Goal: Task Accomplishment & Management: Manage account settings

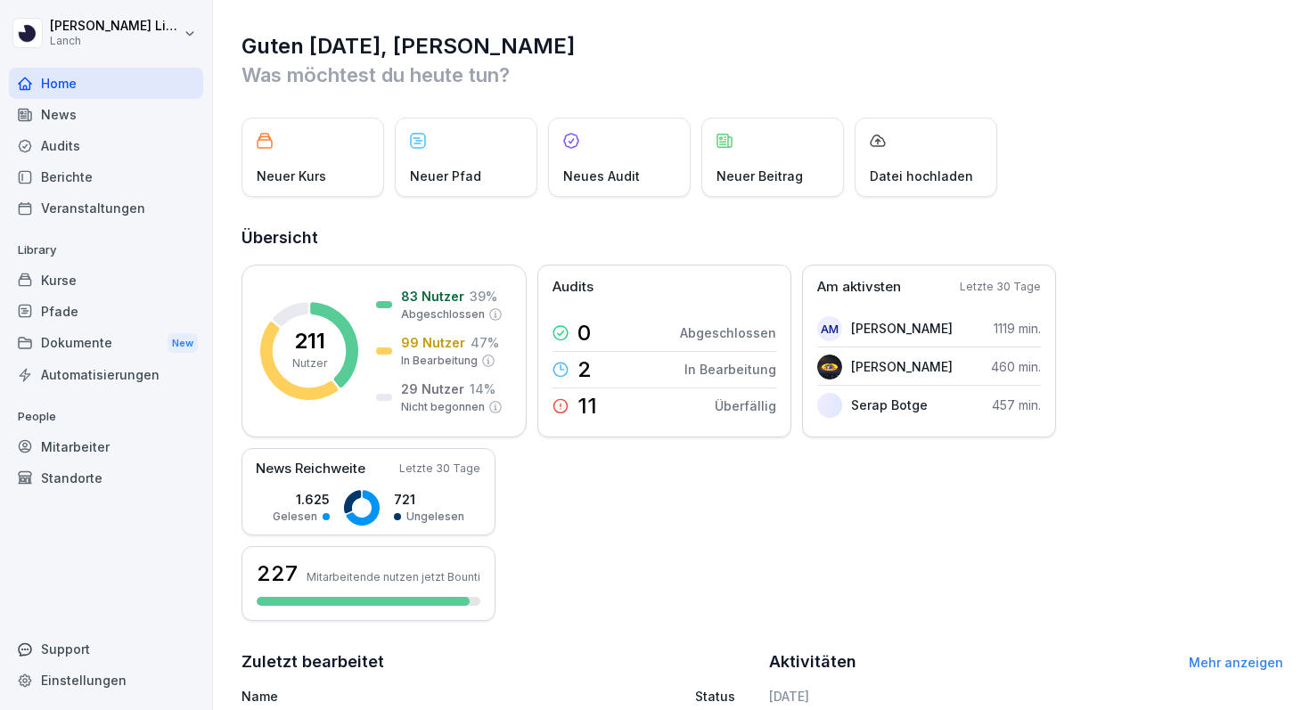
click at [104, 343] on div "Dokumente New" at bounding box center [106, 343] width 194 height 33
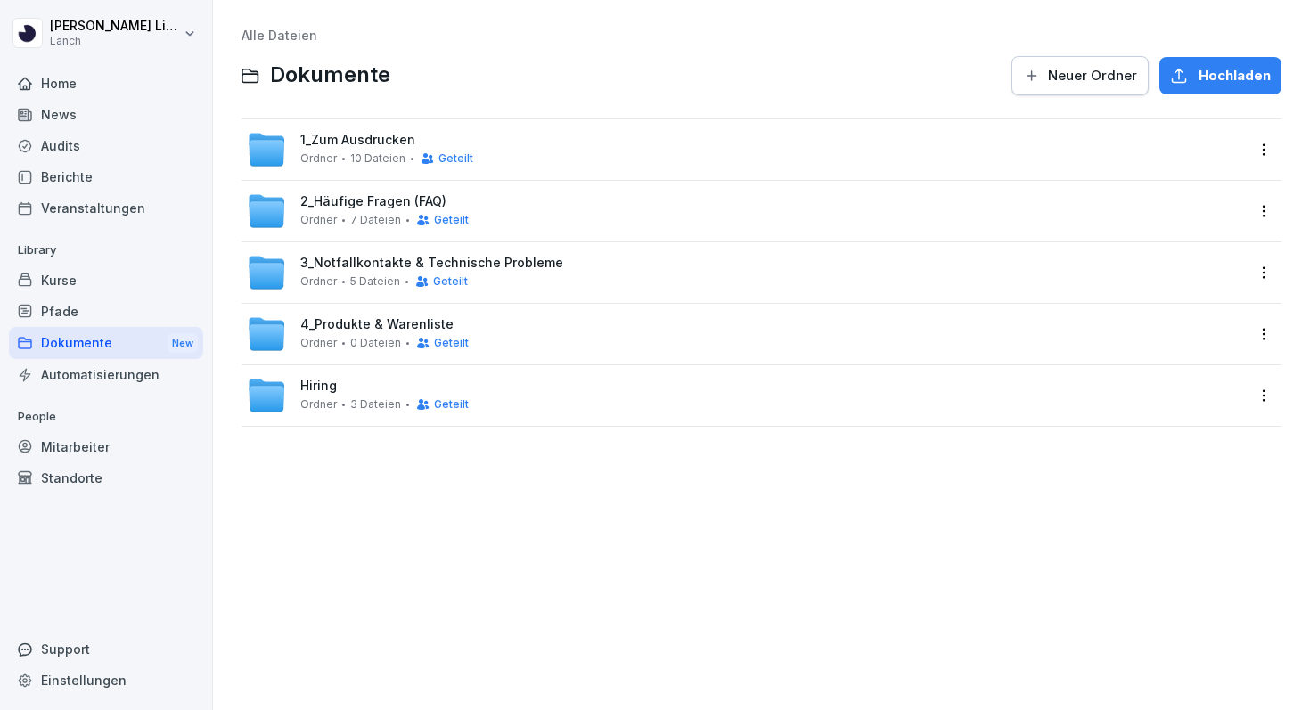
click at [393, 158] on span "10 Dateien" at bounding box center [377, 158] width 55 height 12
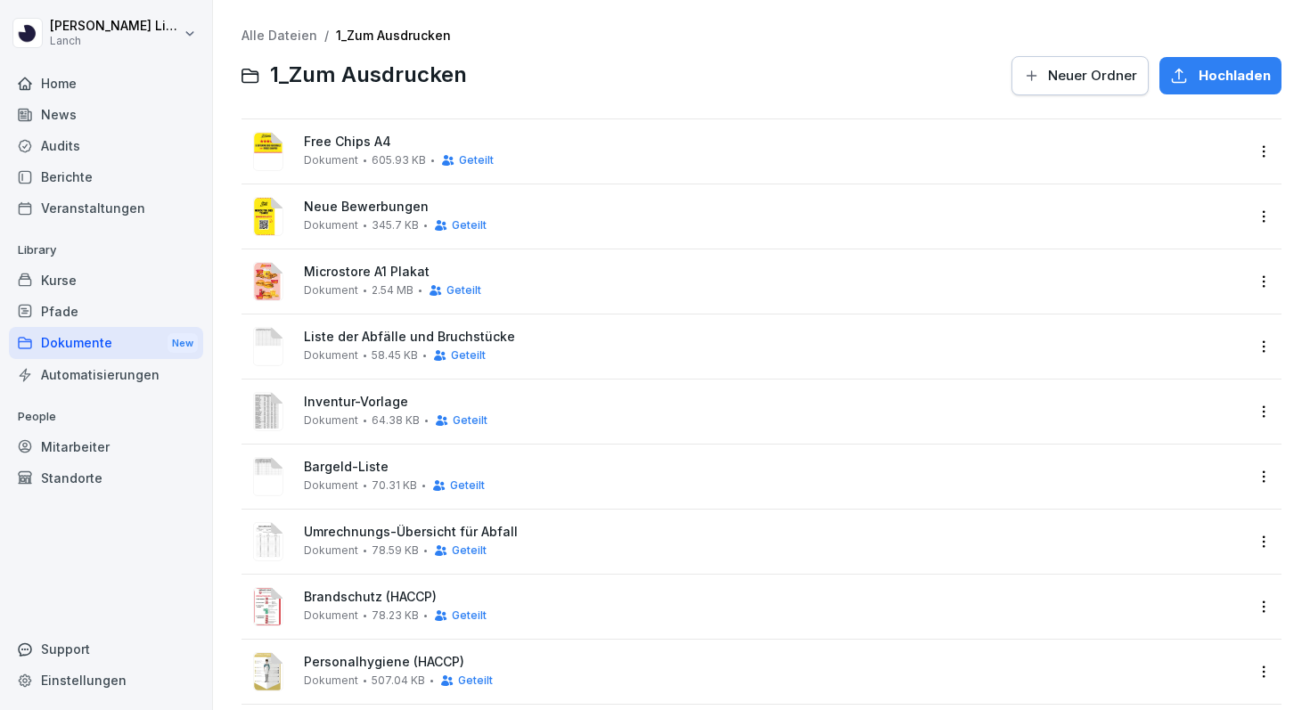
scroll to position [150, 0]
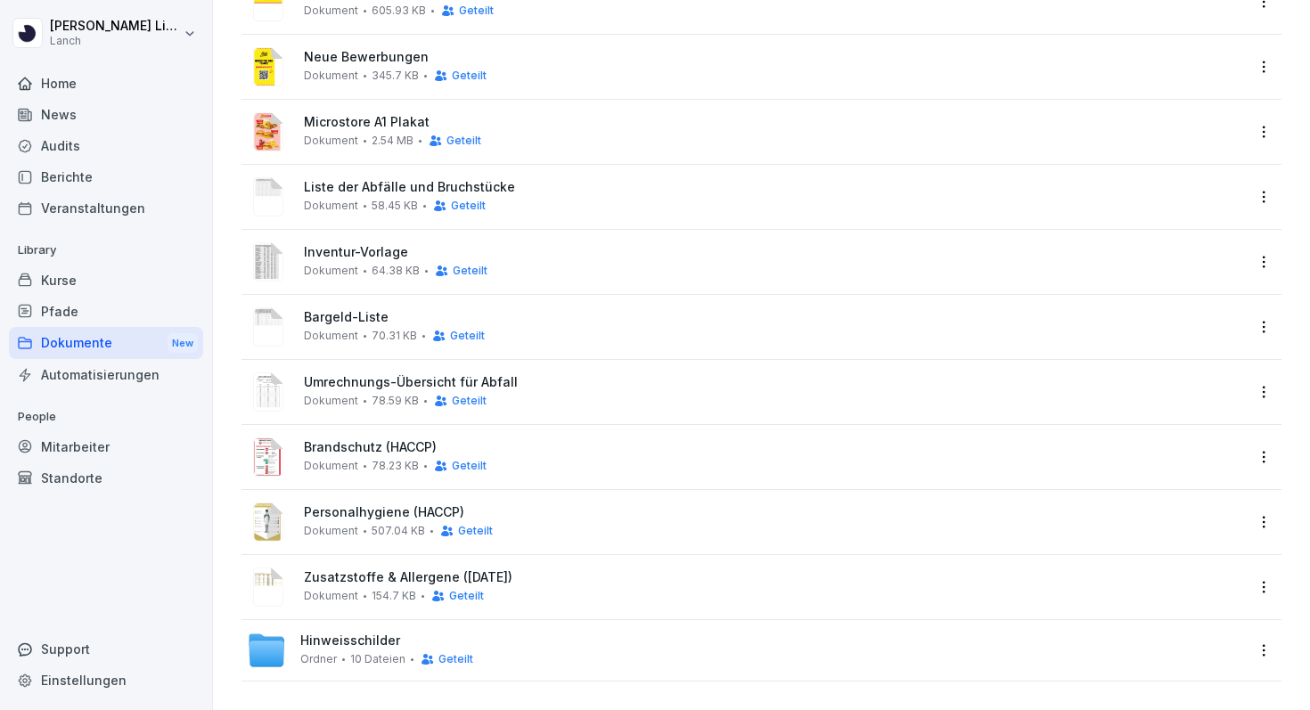
click at [373, 382] on span "Umrechnungs-Übersicht für Abfall" at bounding box center [774, 382] width 940 height 15
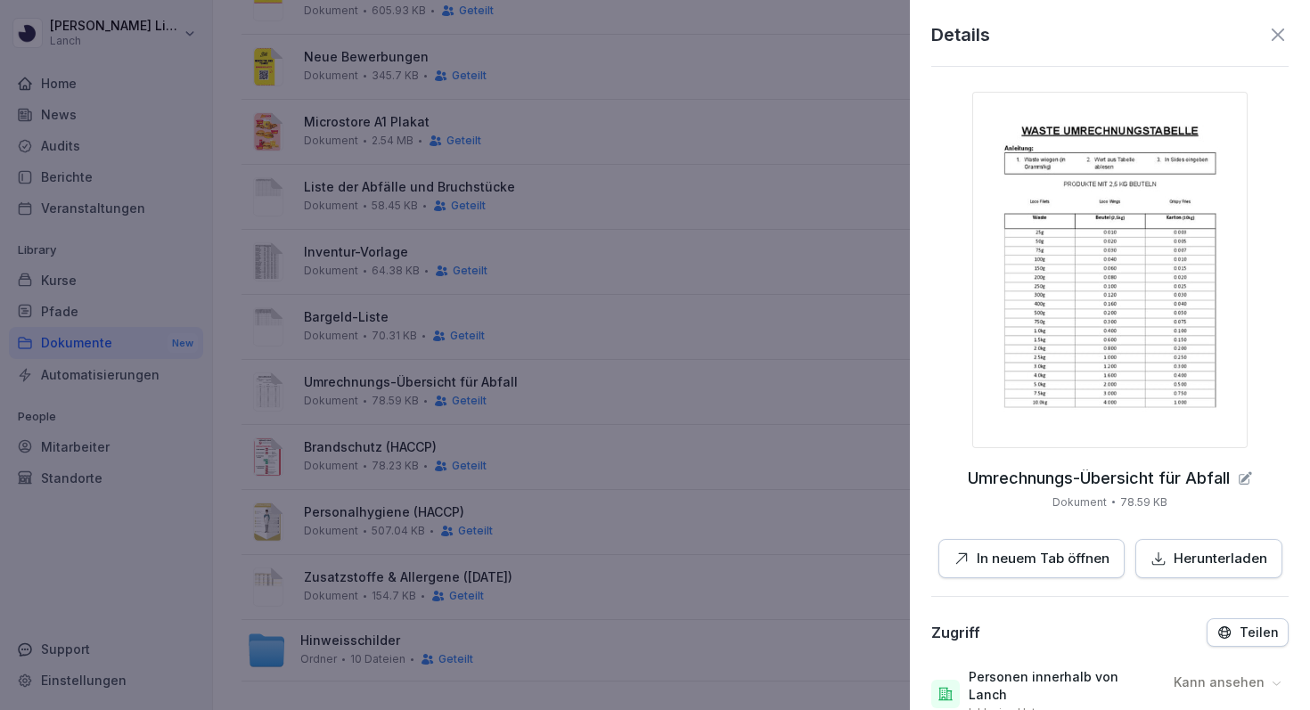
click at [1096, 353] on img at bounding box center [1110, 270] width 275 height 357
click at [706, 125] on div at bounding box center [655, 355] width 1310 height 710
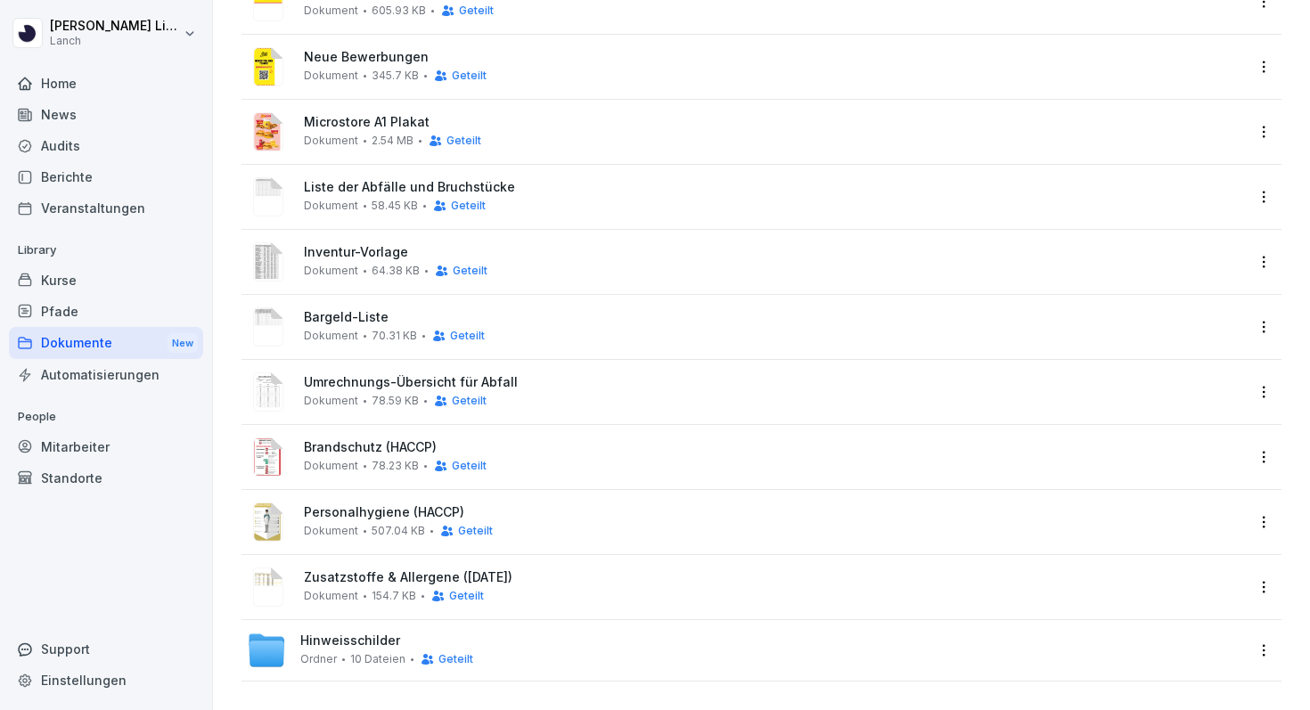
click at [79, 442] on div "Mitarbeiter" at bounding box center [106, 446] width 194 height 31
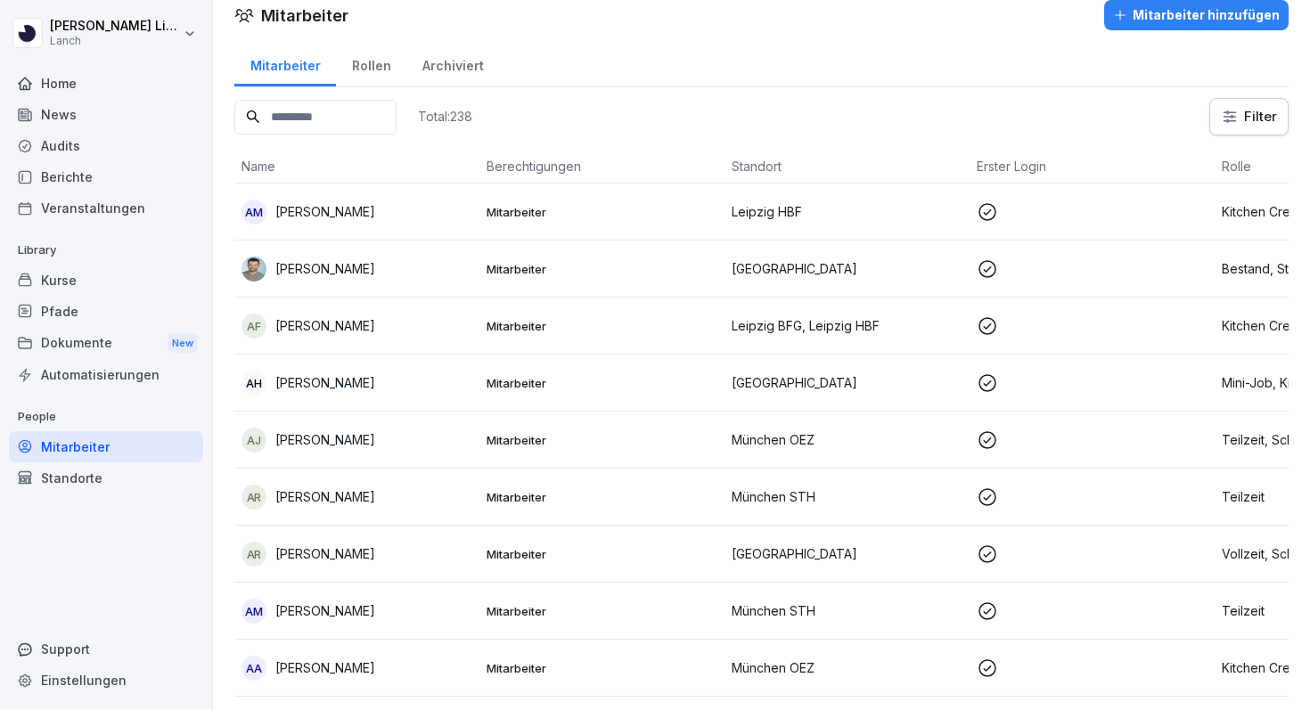
click at [285, 120] on input at bounding box center [315, 117] width 162 height 35
click at [75, 486] on div "Standorte" at bounding box center [106, 478] width 194 height 31
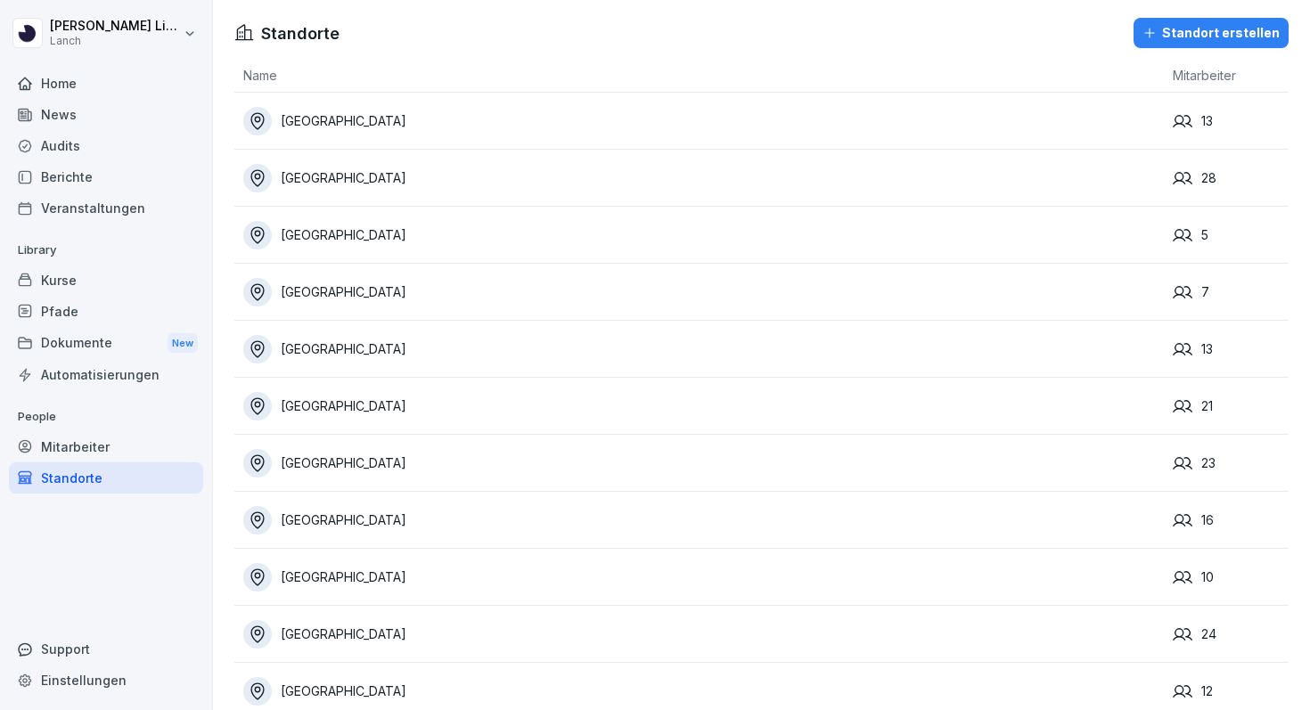
click at [89, 188] on div "Berichte" at bounding box center [106, 176] width 194 height 31
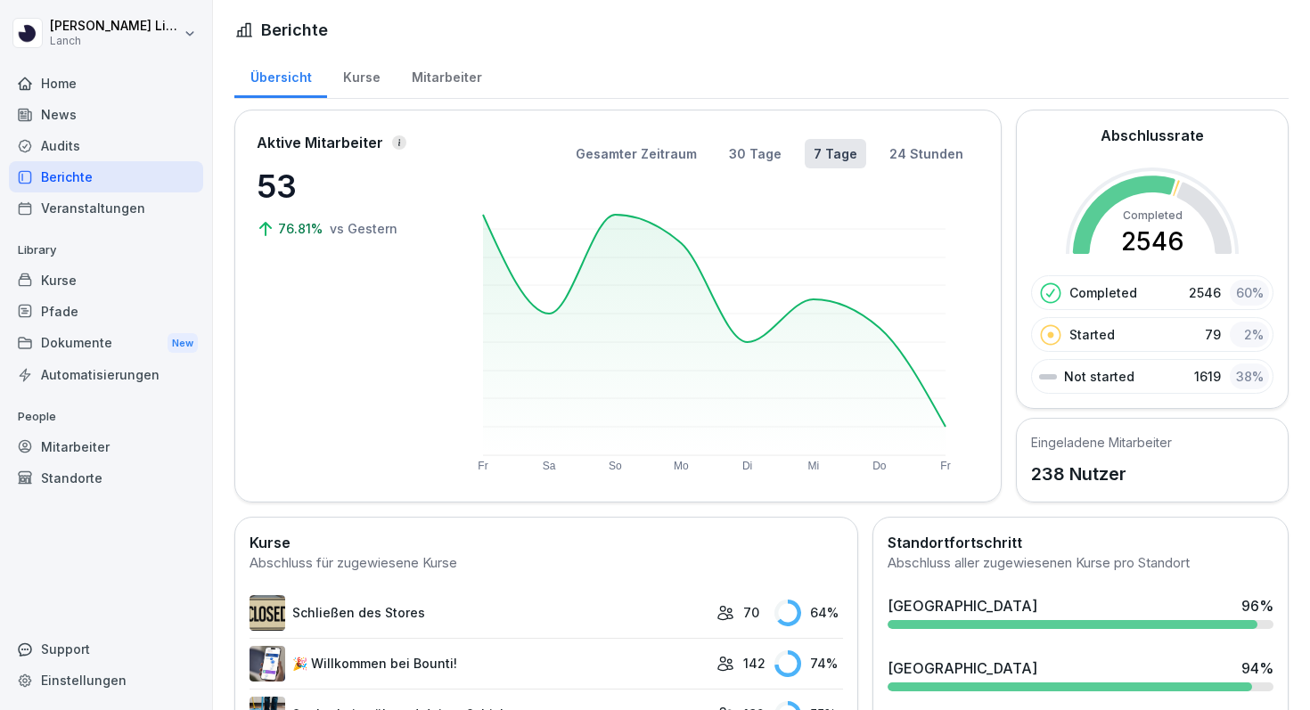
click at [439, 80] on div "Mitarbeiter" at bounding box center [447, 75] width 102 height 45
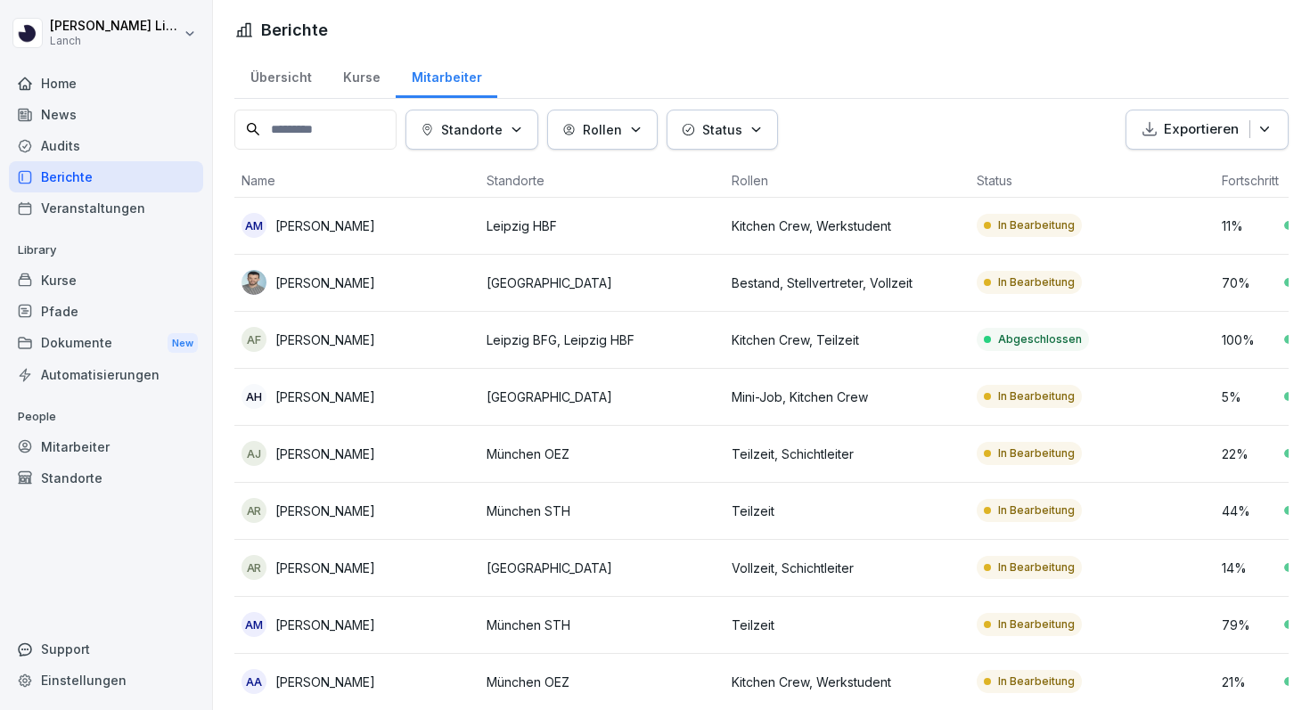
click at [356, 143] on input at bounding box center [315, 130] width 162 height 40
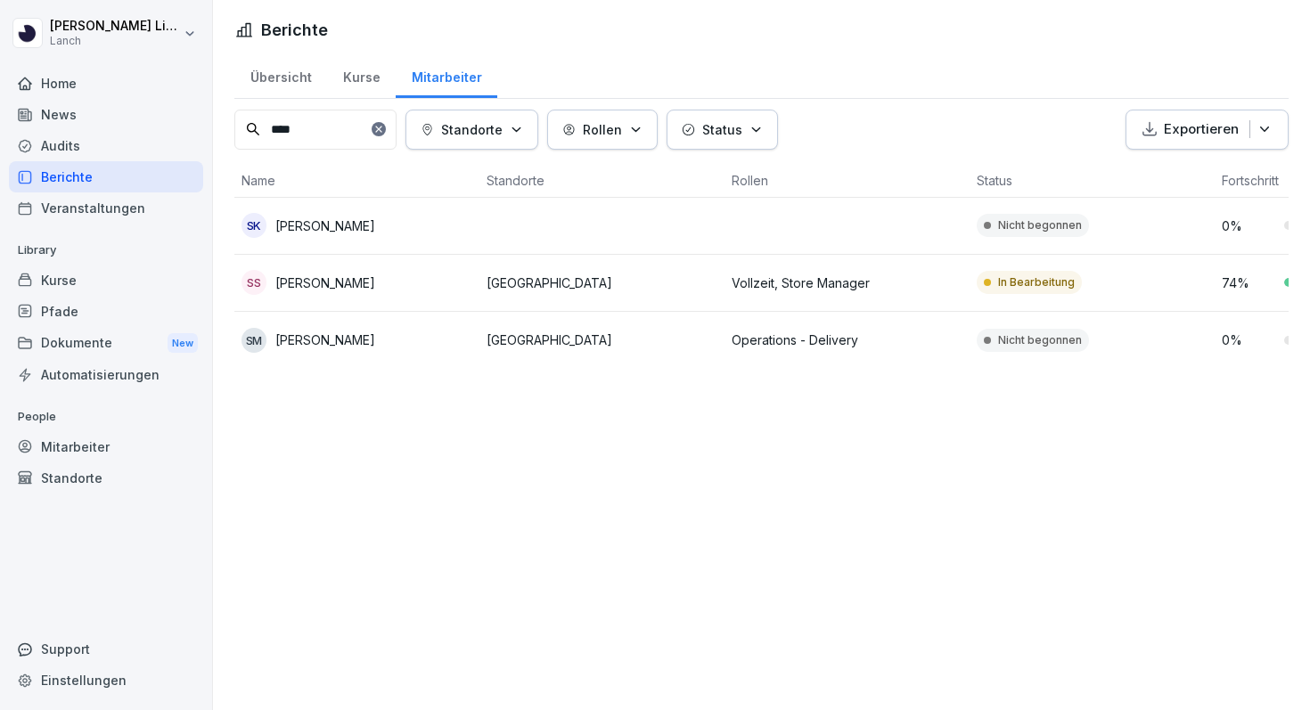
type input "****"
click at [359, 287] on p "[PERSON_NAME]" at bounding box center [325, 283] width 100 height 19
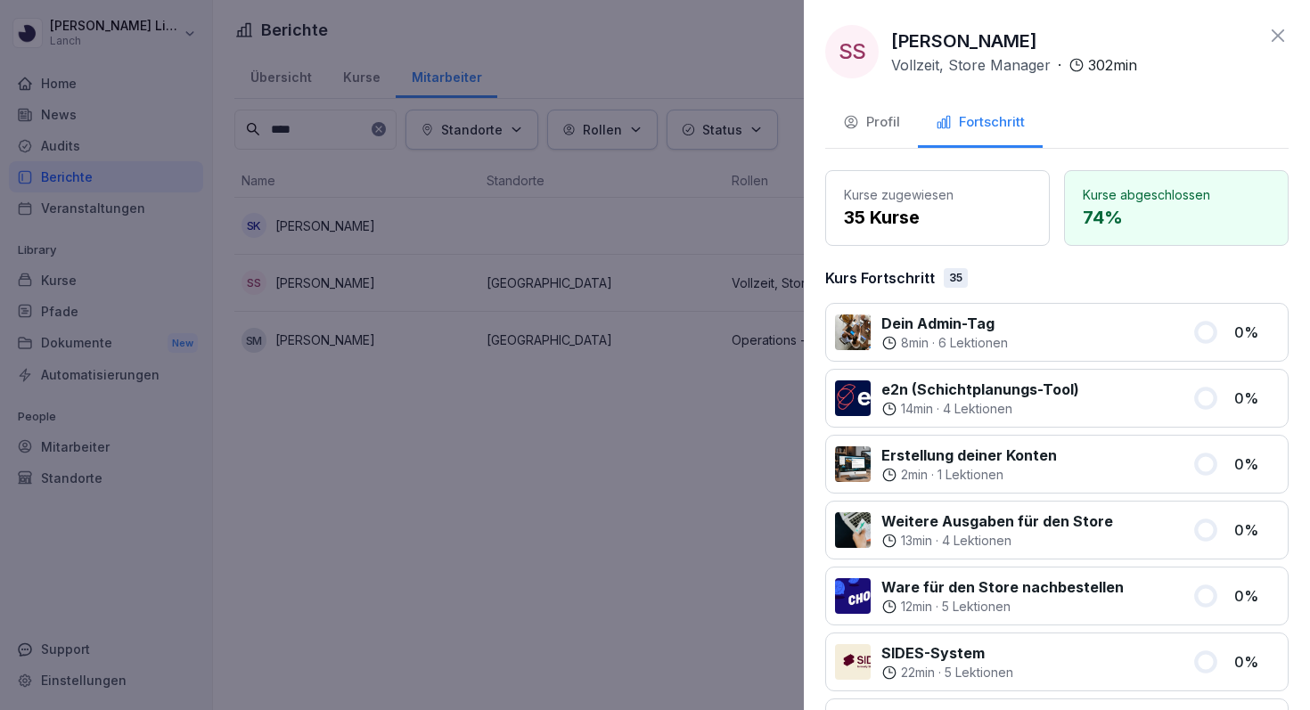
click at [899, 135] on button "Profil" at bounding box center [871, 124] width 93 height 48
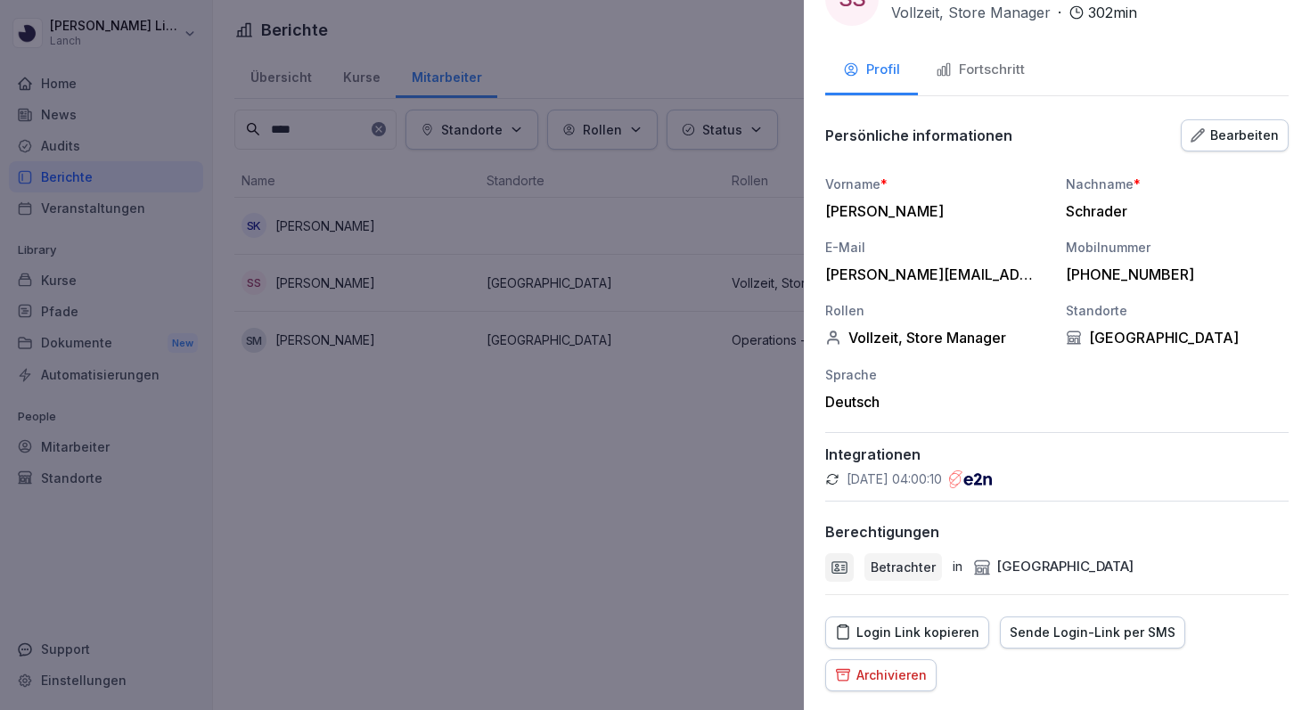
scroll to position [127, 0]
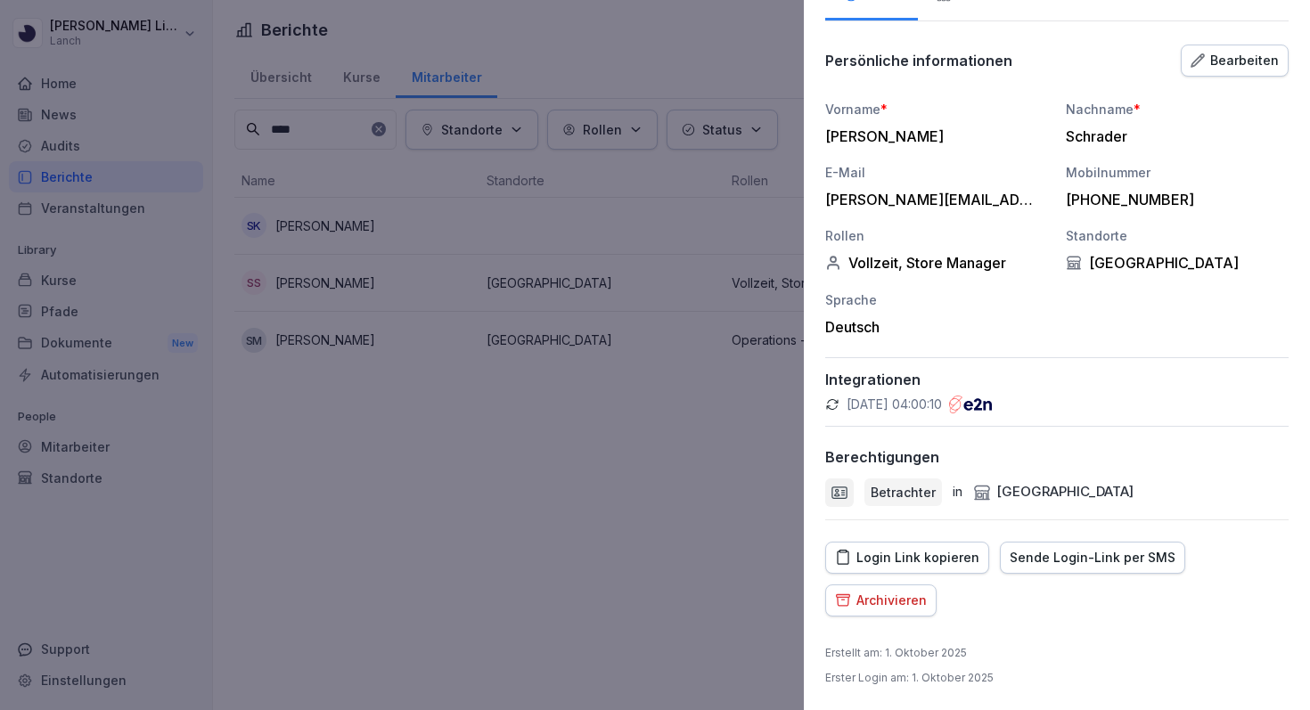
click at [1234, 62] on div "Bearbeiten" at bounding box center [1235, 61] width 88 height 20
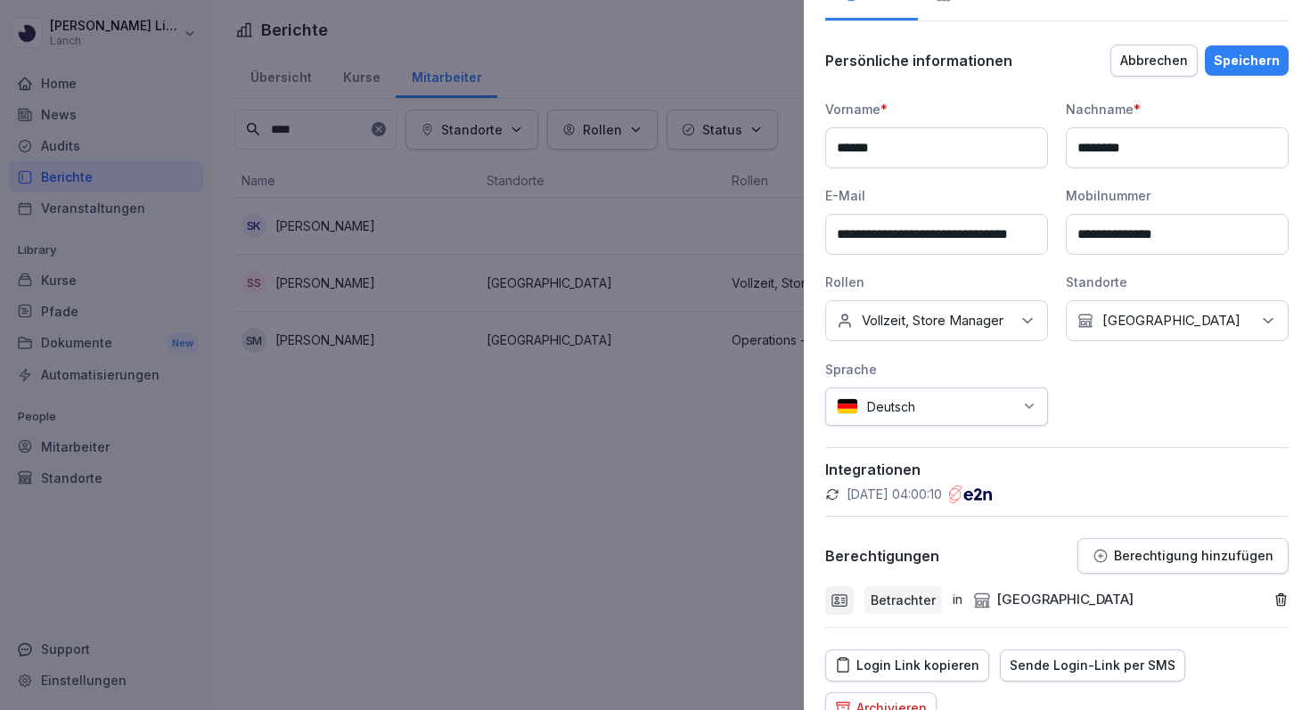
scroll to position [235, 0]
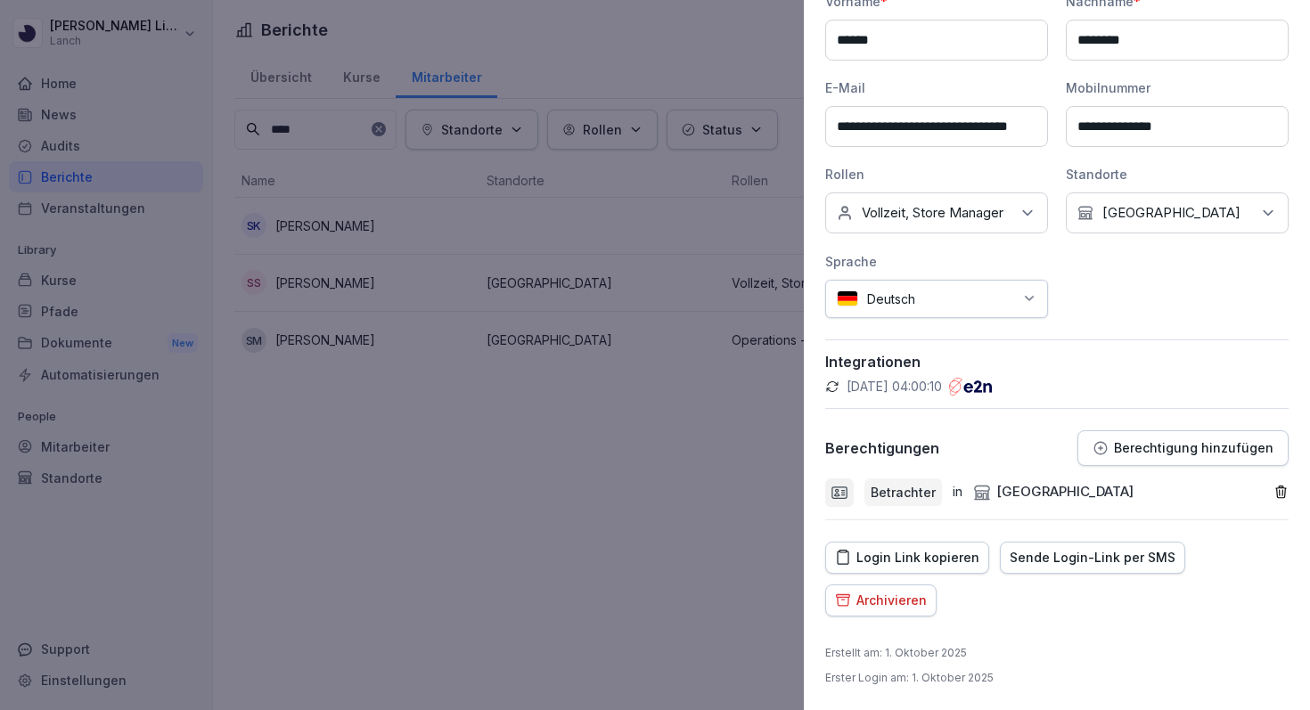
click at [1161, 450] on p "Berechtigung hinzufügen" at bounding box center [1194, 448] width 160 height 14
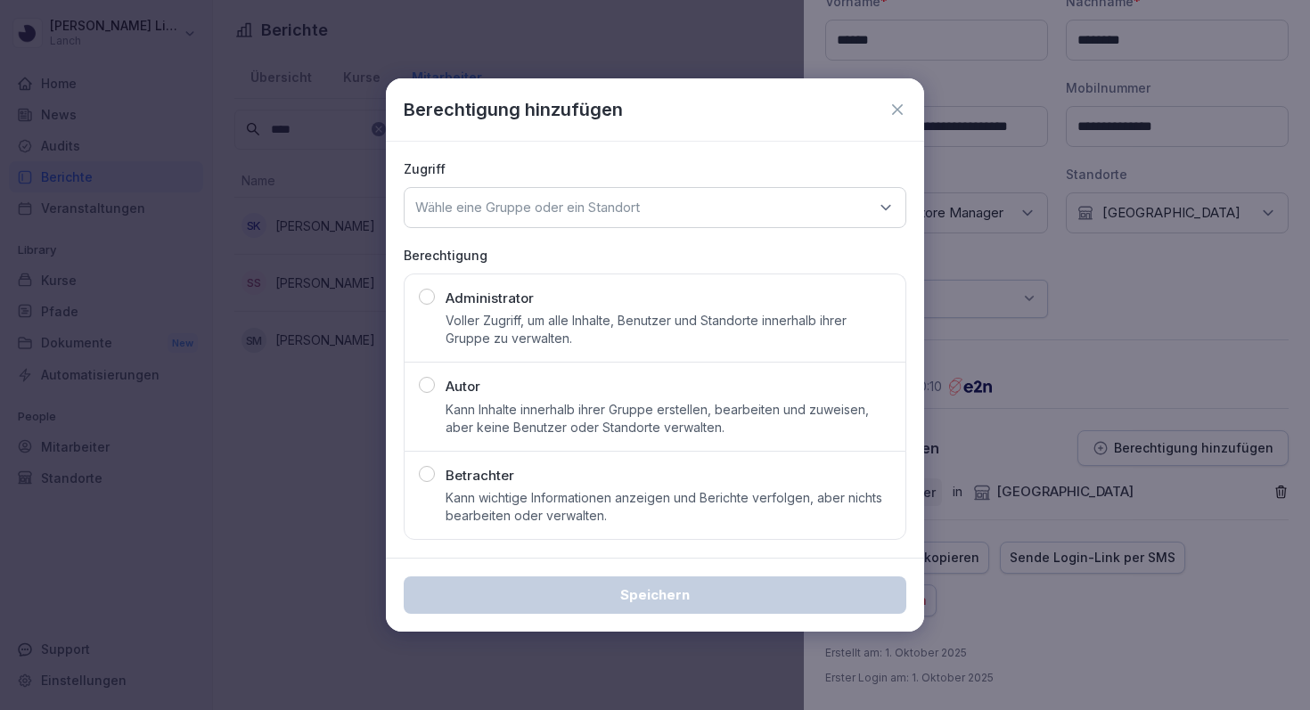
click at [579, 325] on p "Voller Zugriff, um alle Inhalte, Benutzer und Standorte innerhalb ihrer Gruppe …" at bounding box center [669, 330] width 446 height 36
click at [625, 210] on p "Wähle eine Gruppe oder ein Standort" at bounding box center [527, 208] width 225 height 18
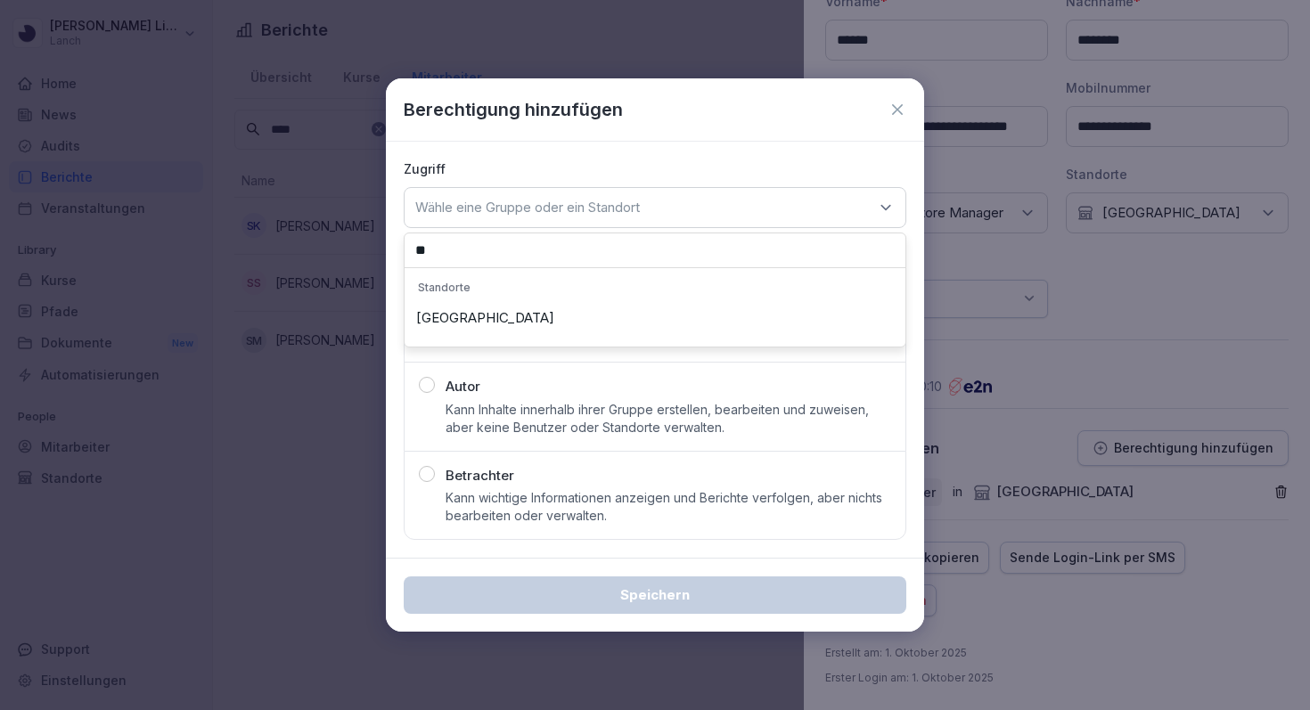
type input "**"
click at [558, 329] on div "[GEOGRAPHIC_DATA]" at bounding box center [655, 318] width 492 height 34
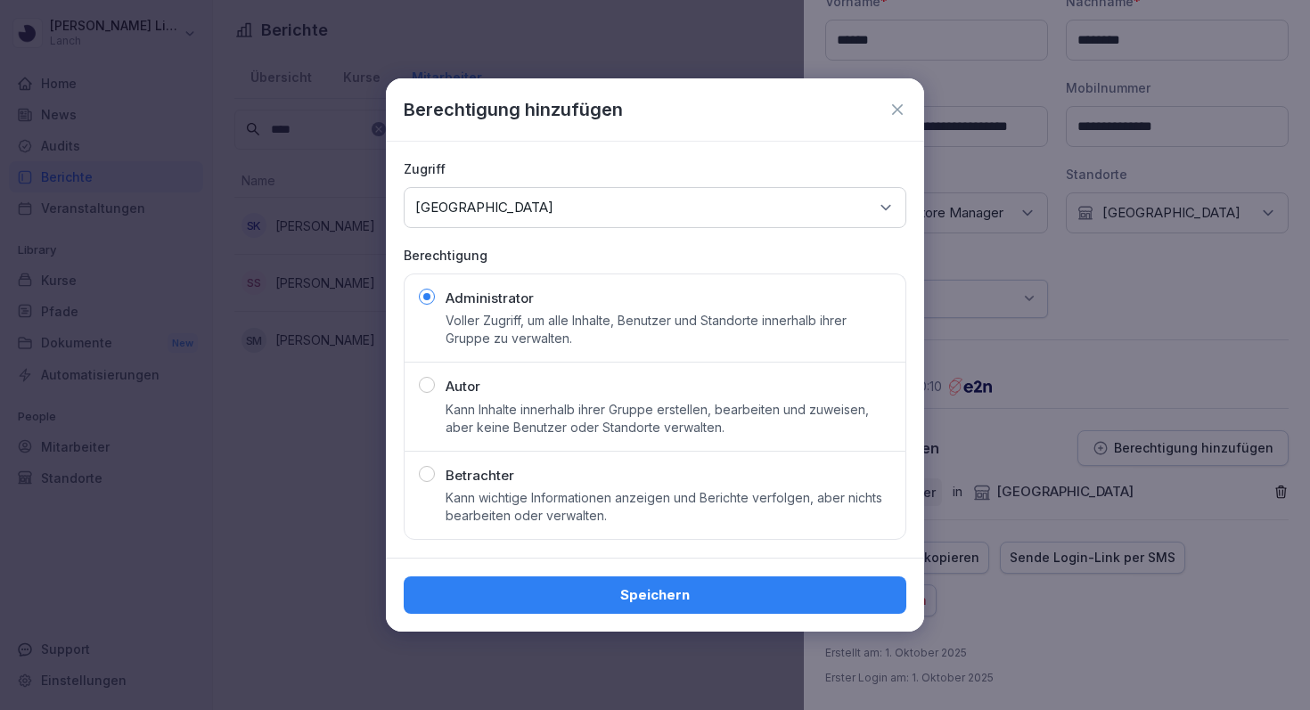
click at [546, 606] on button "Speichern" at bounding box center [655, 595] width 503 height 37
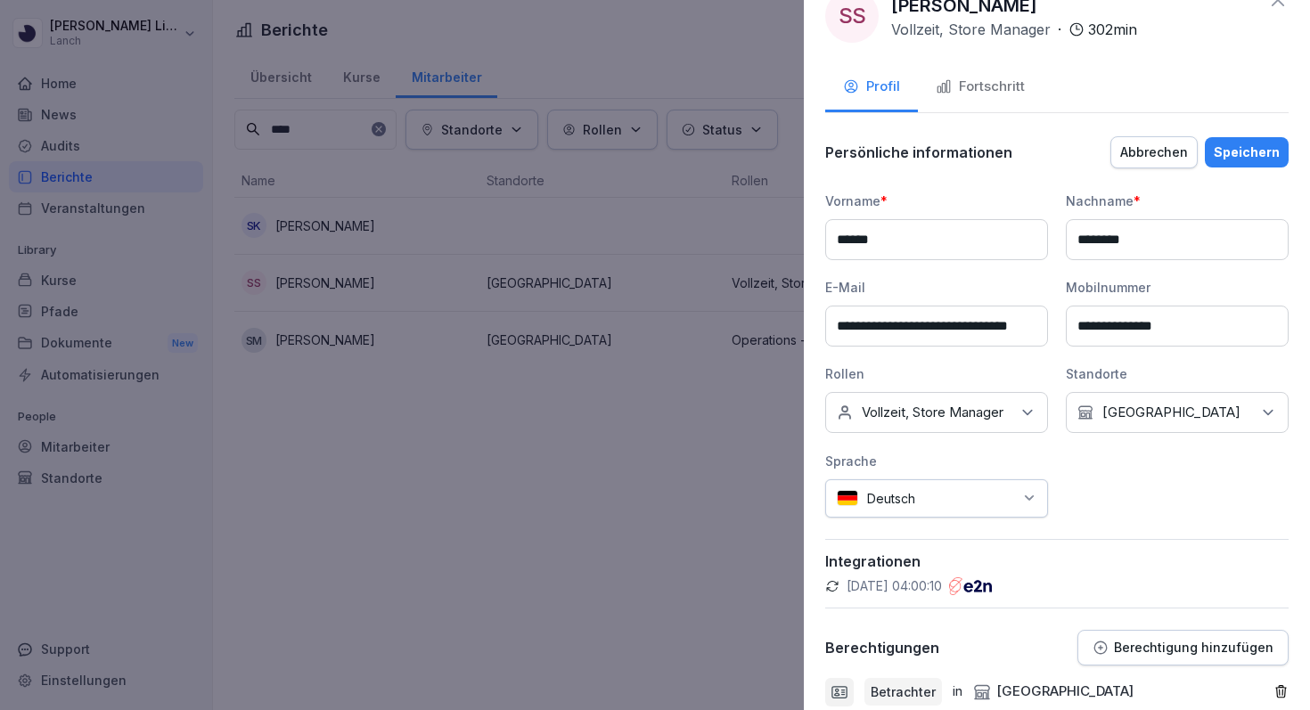
scroll to position [0, 0]
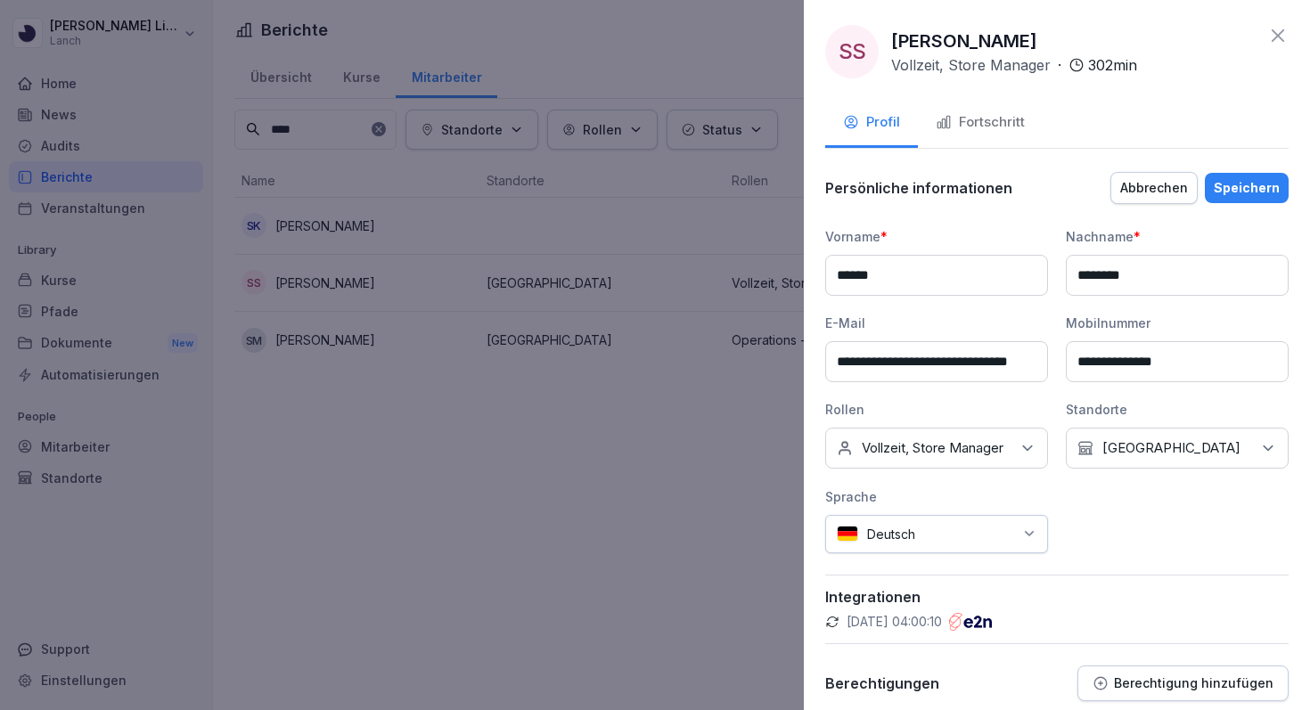
click at [1276, 194] on div "Speichern" at bounding box center [1247, 188] width 66 height 20
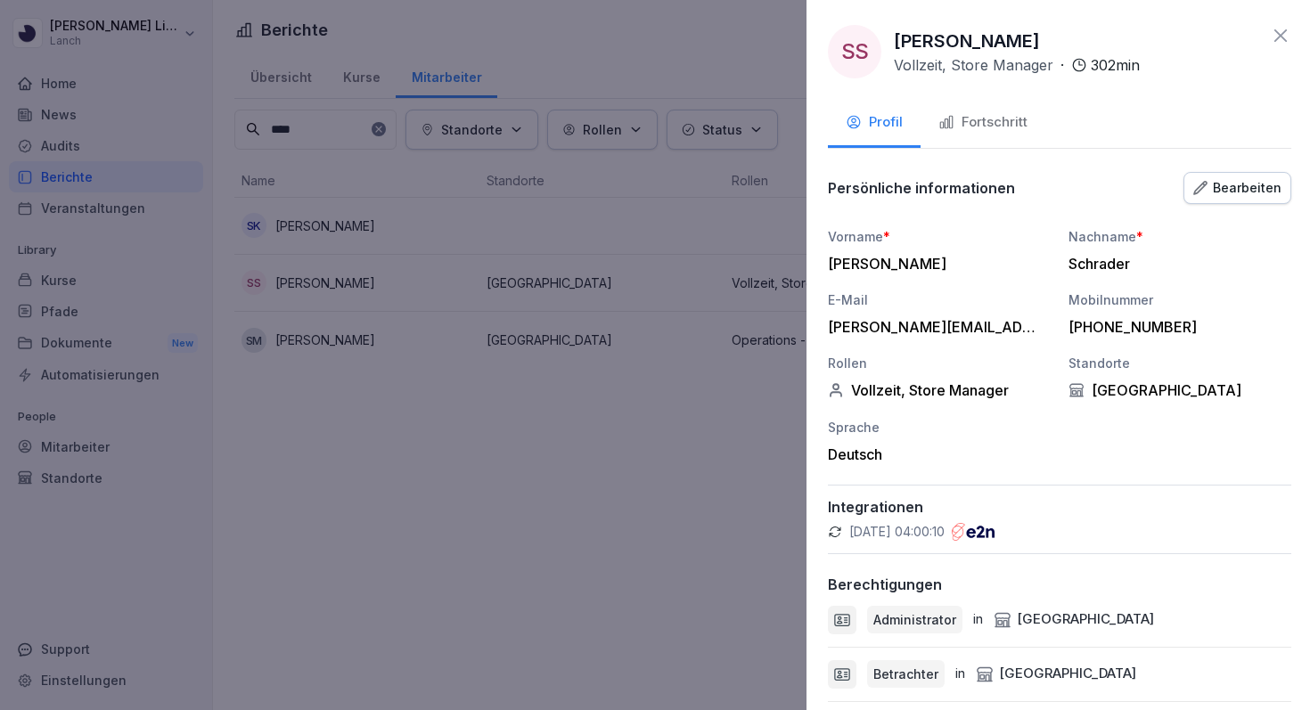
click at [601, 456] on div at bounding box center [655, 355] width 1310 height 710
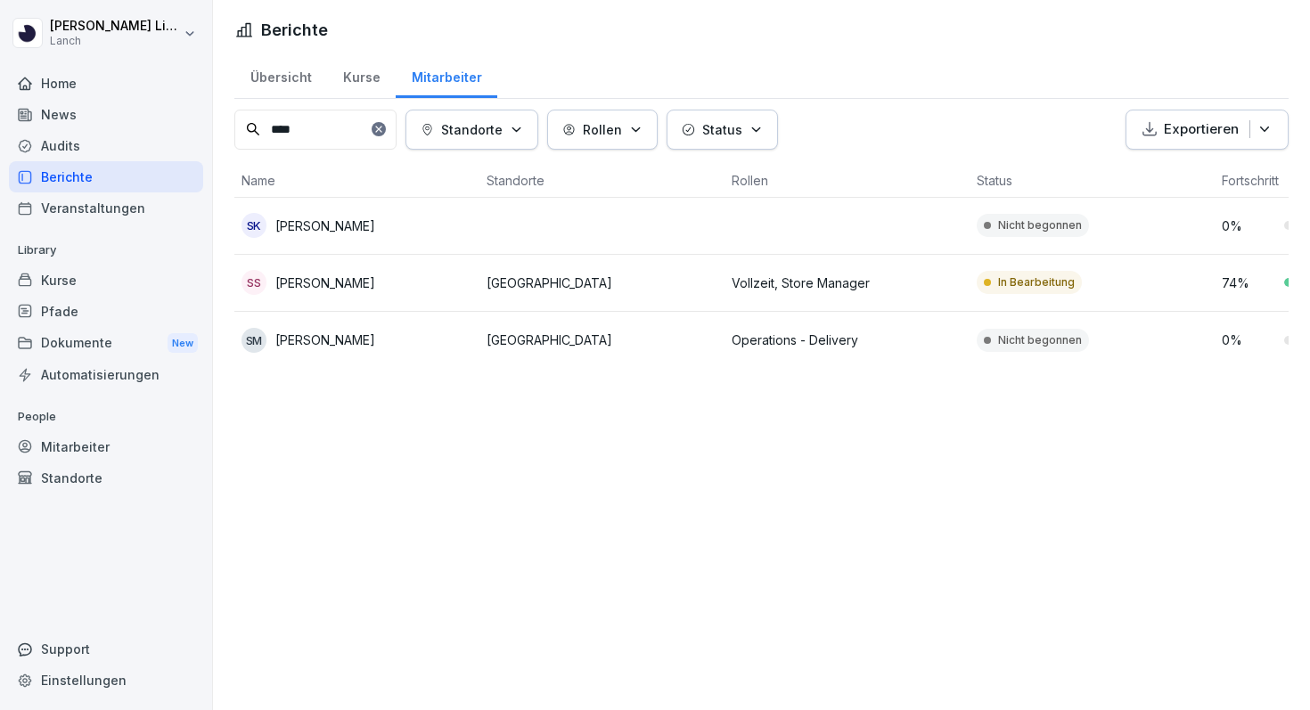
click at [734, 285] on p "Vollzeit, Store Manager" at bounding box center [847, 283] width 231 height 19
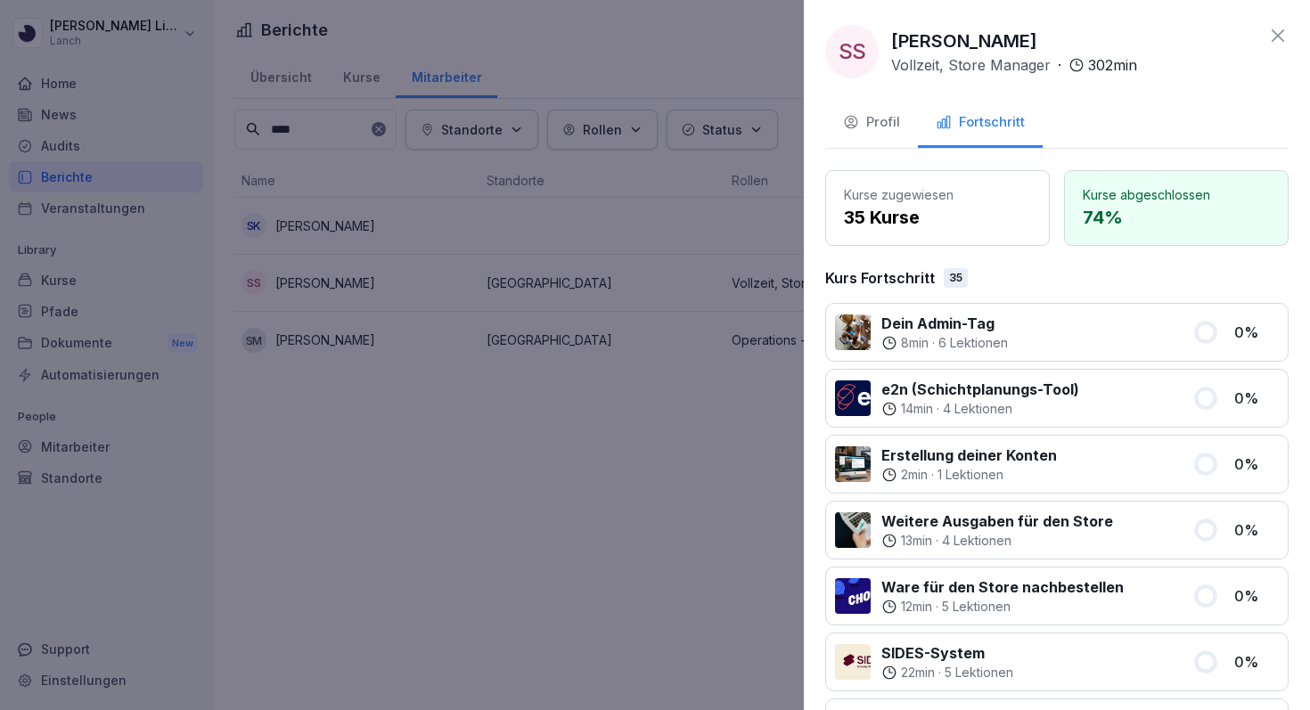
click at [858, 125] on icon "button" at bounding box center [851, 122] width 16 height 16
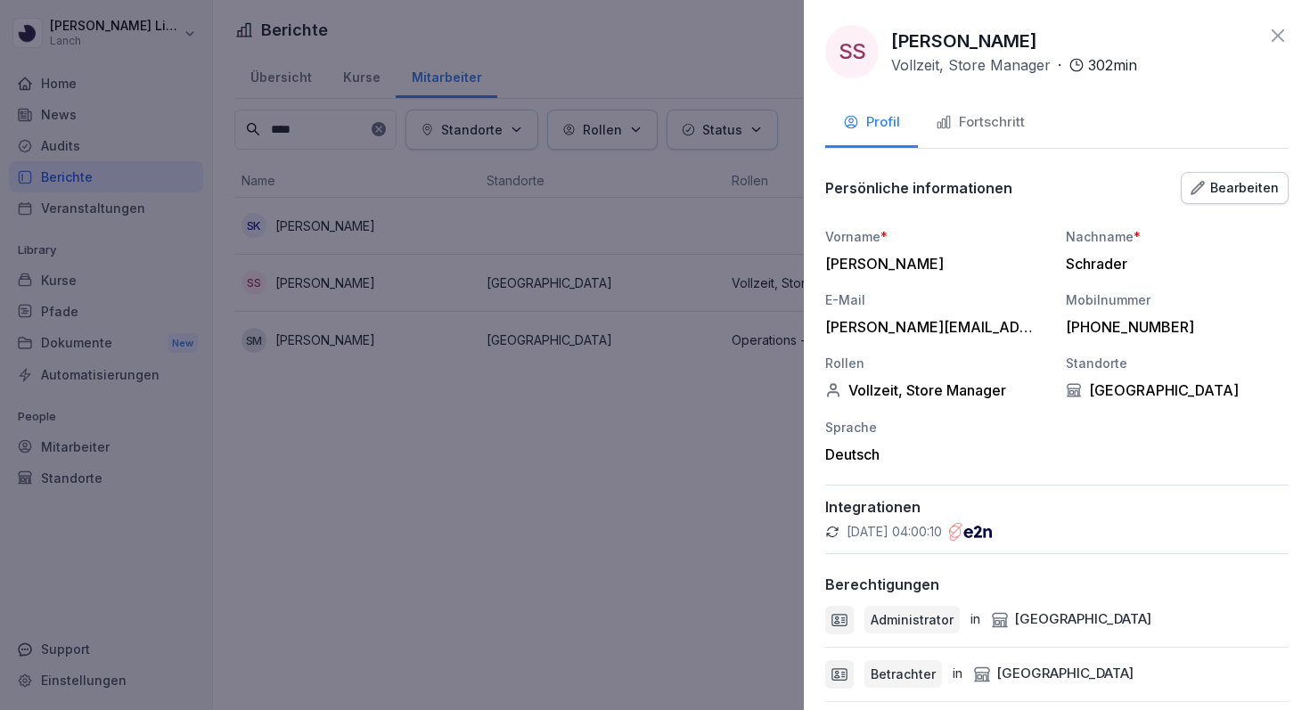
click at [1204, 175] on button "Bearbeiten" at bounding box center [1235, 188] width 108 height 32
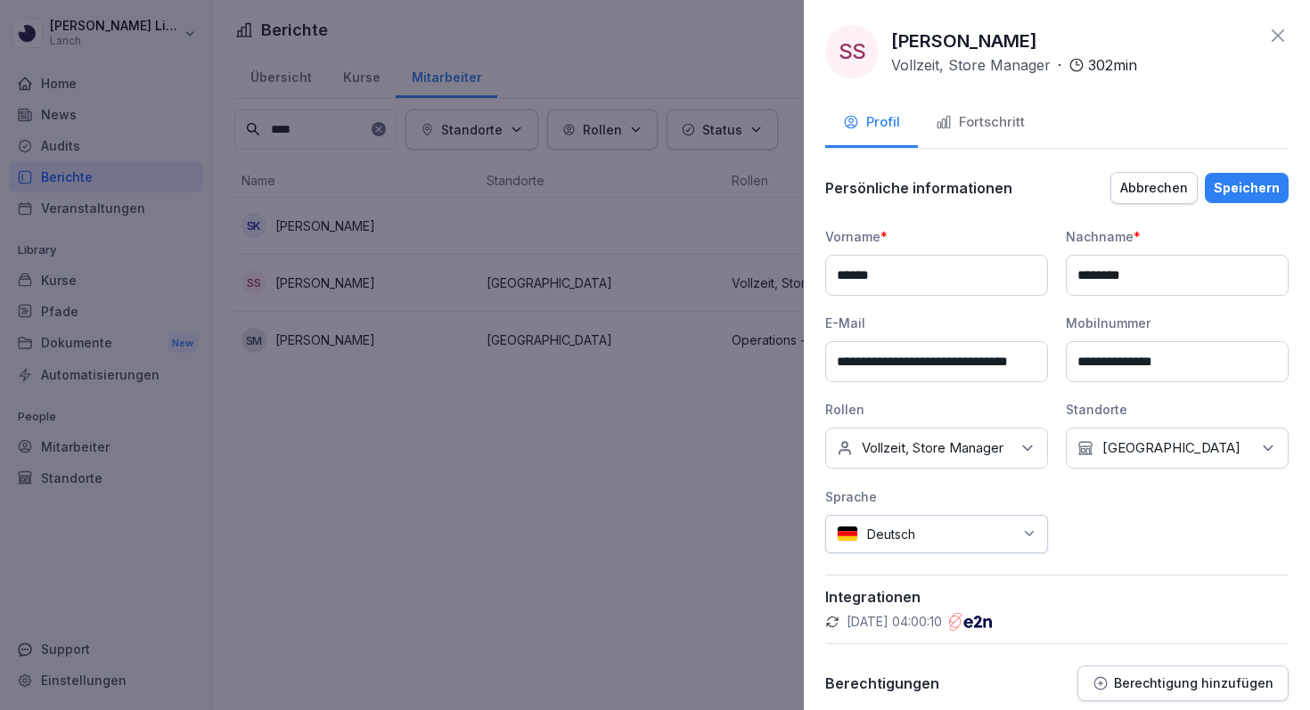
scroll to position [290, 0]
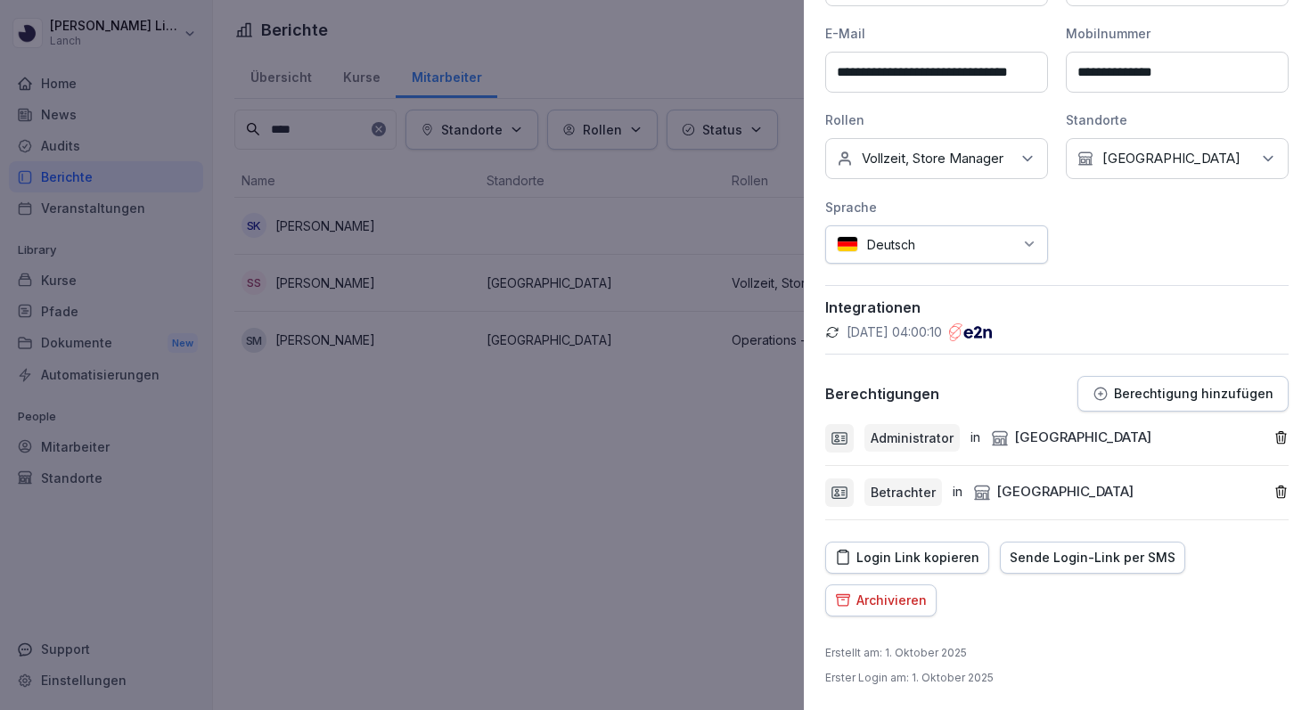
click at [978, 359] on div "**********" at bounding box center [1057, 201] width 464 height 640
click at [946, 439] on p "Administrator" at bounding box center [912, 438] width 83 height 19
click at [1270, 436] on div "Administrator in [GEOGRAPHIC_DATA]" at bounding box center [1049, 438] width 448 height 29
click at [1284, 436] on icon "button" at bounding box center [1281, 438] width 15 height 15
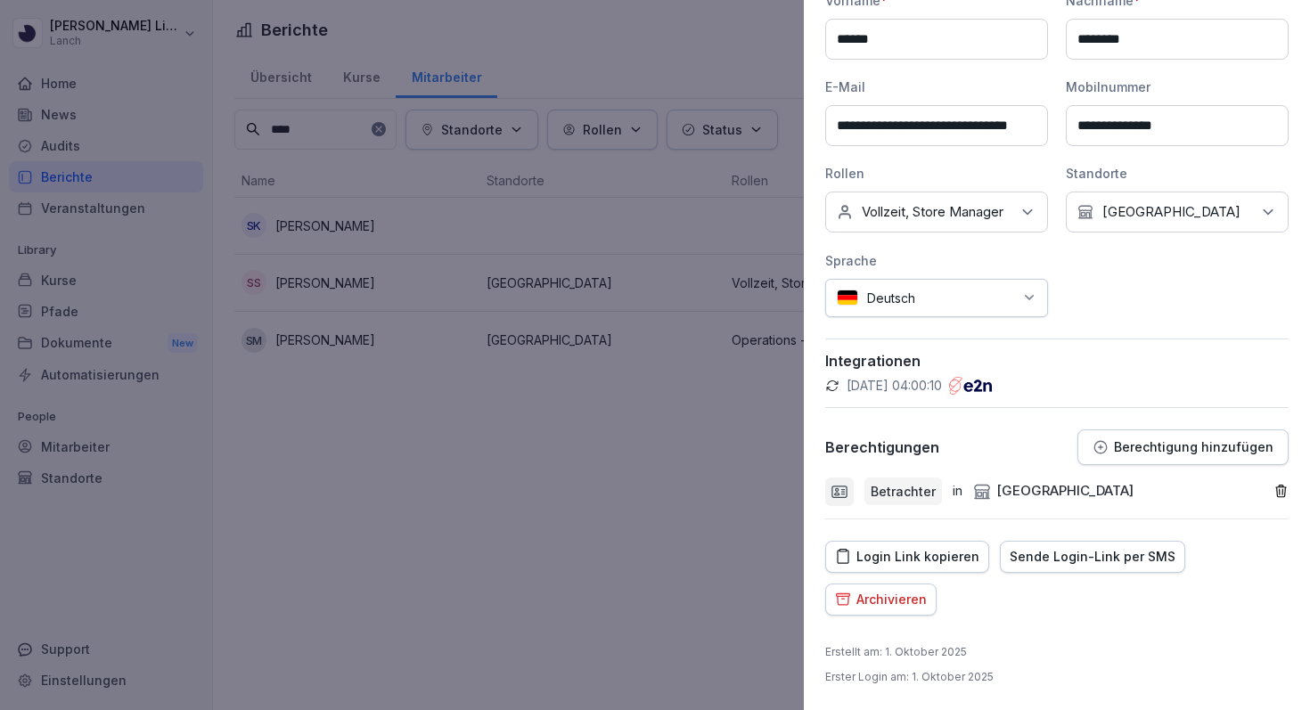
scroll to position [235, 0]
click at [1182, 456] on button "Berechtigung hinzufügen" at bounding box center [1183, 449] width 211 height 36
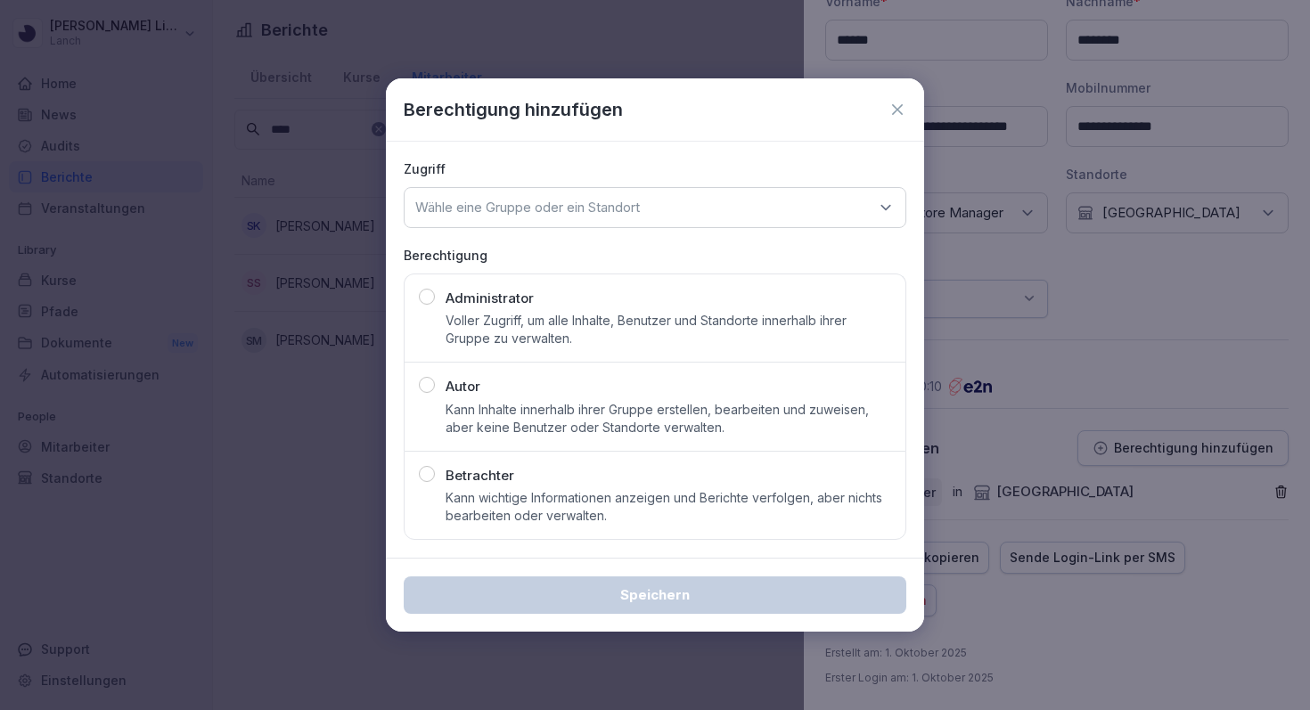
click at [496, 306] on p "Administrator" at bounding box center [490, 299] width 88 height 21
click at [570, 211] on p "Wähle eine Gruppe oder ein Standort" at bounding box center [527, 208] width 225 height 18
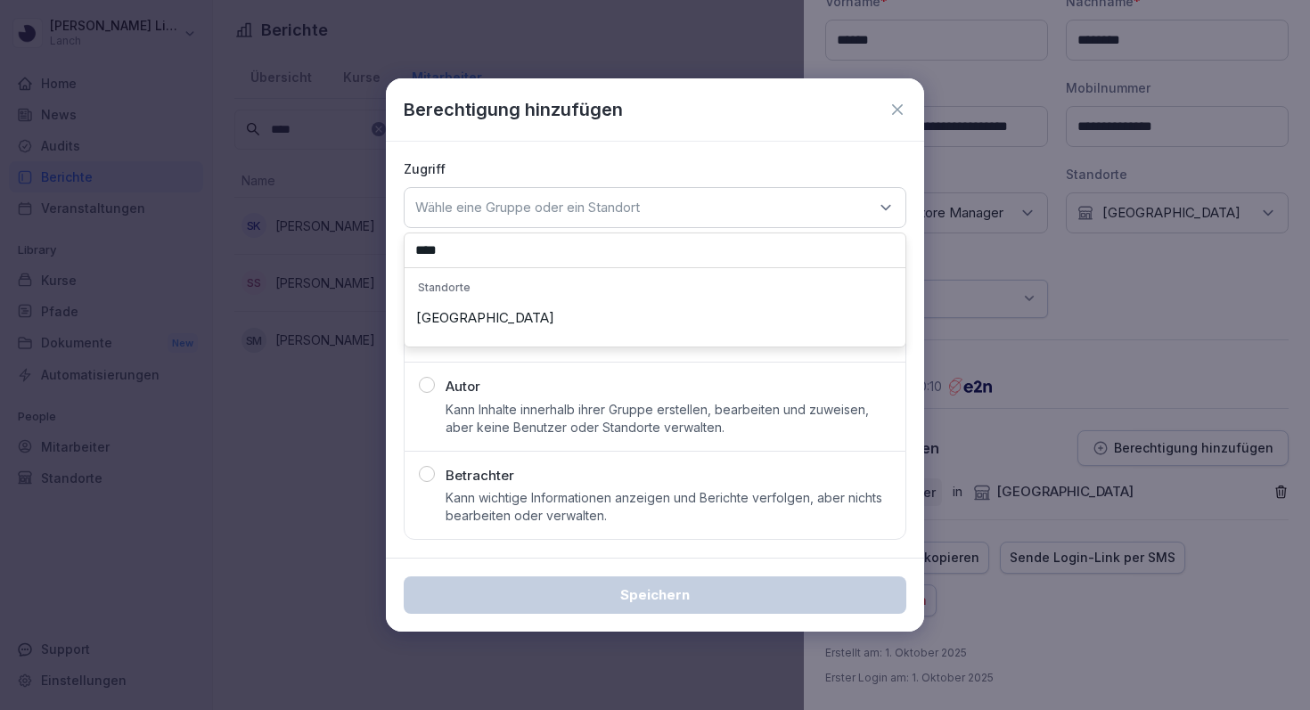
type input "****"
click at [465, 319] on div "[GEOGRAPHIC_DATA]" at bounding box center [655, 318] width 492 height 34
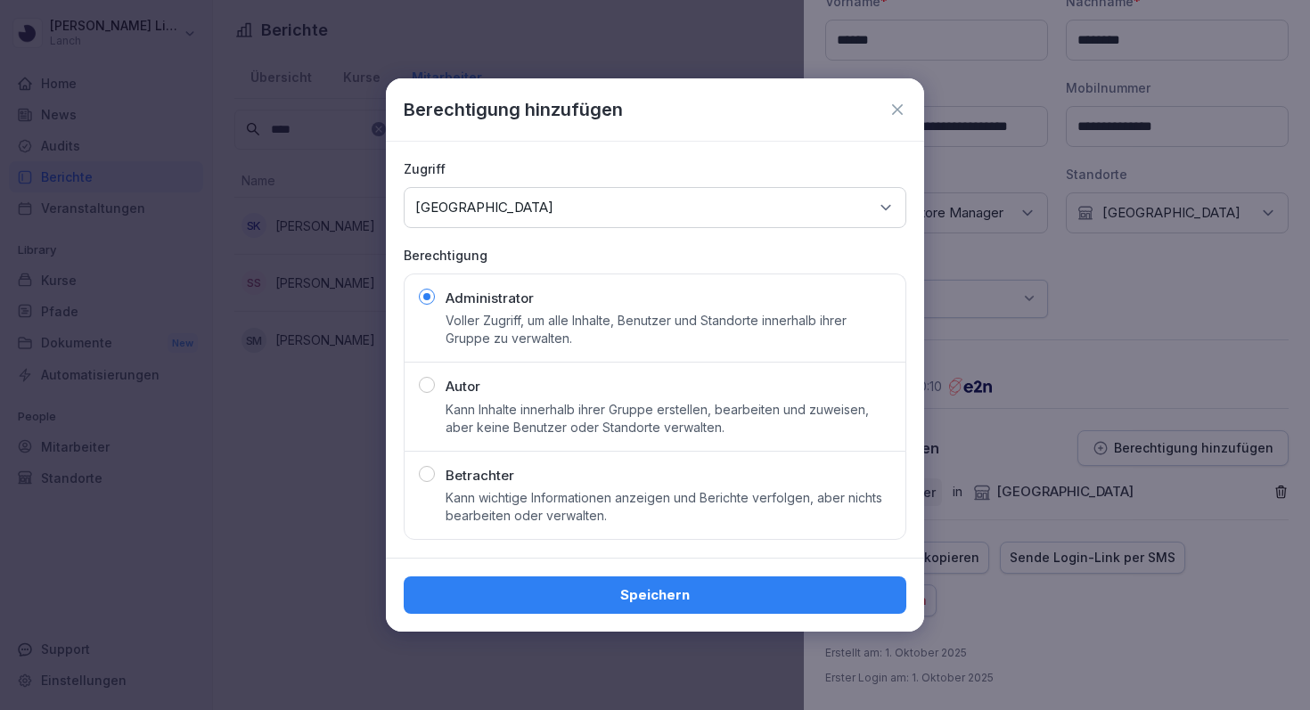
click at [566, 595] on div "Speichern" at bounding box center [655, 596] width 474 height 20
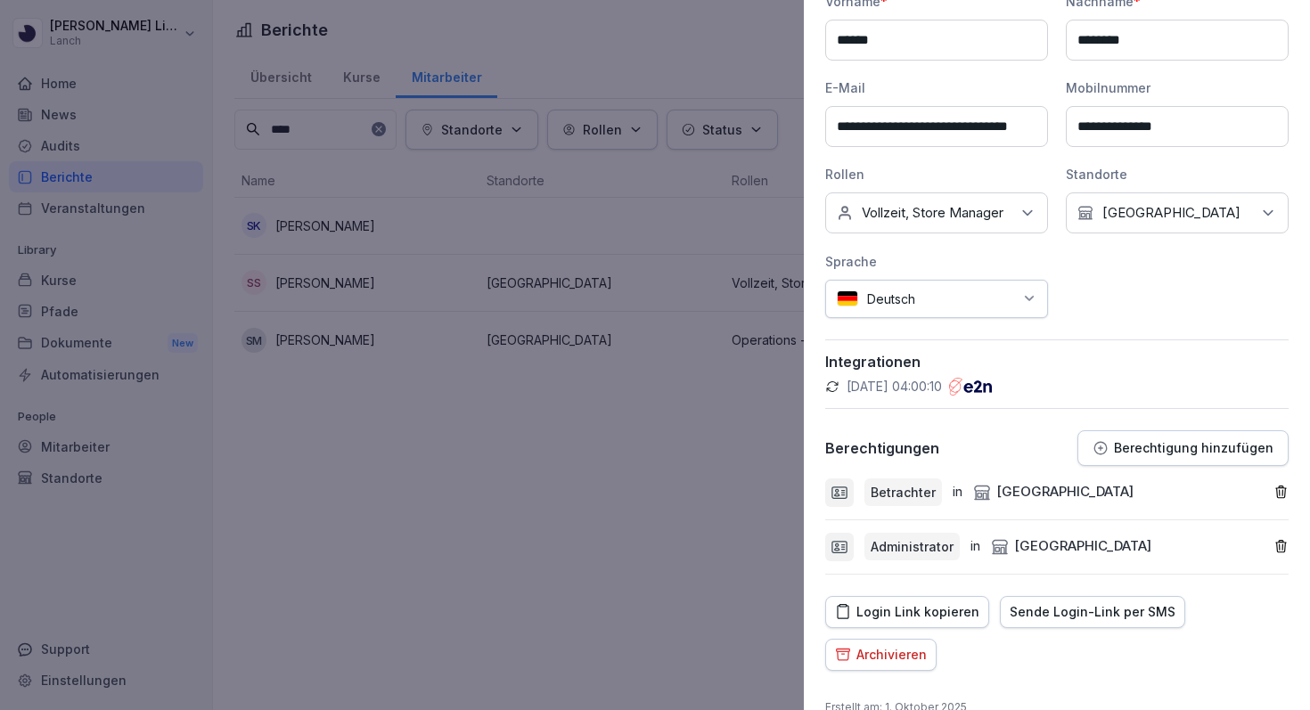
click at [1118, 433] on button "Berechtigung hinzufügen" at bounding box center [1183, 449] width 211 height 36
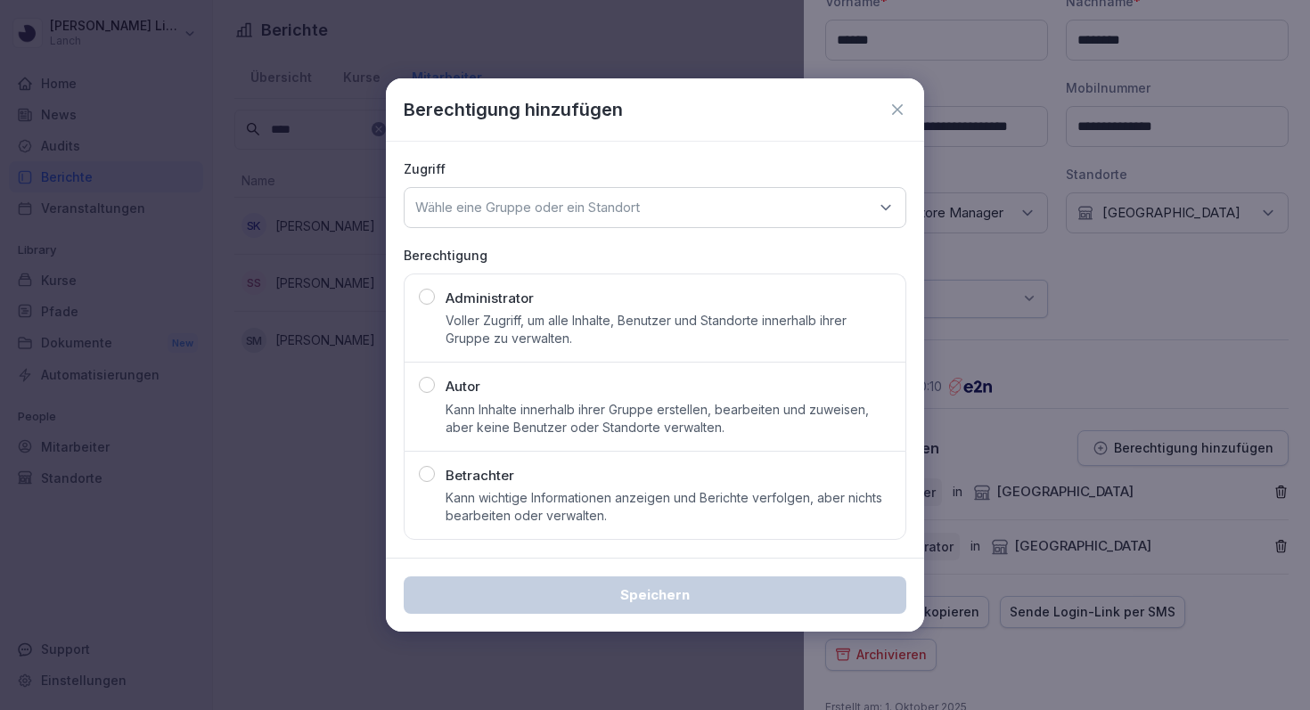
click at [628, 213] on p "Wähle eine Gruppe oder ein Standort" at bounding box center [527, 208] width 225 height 18
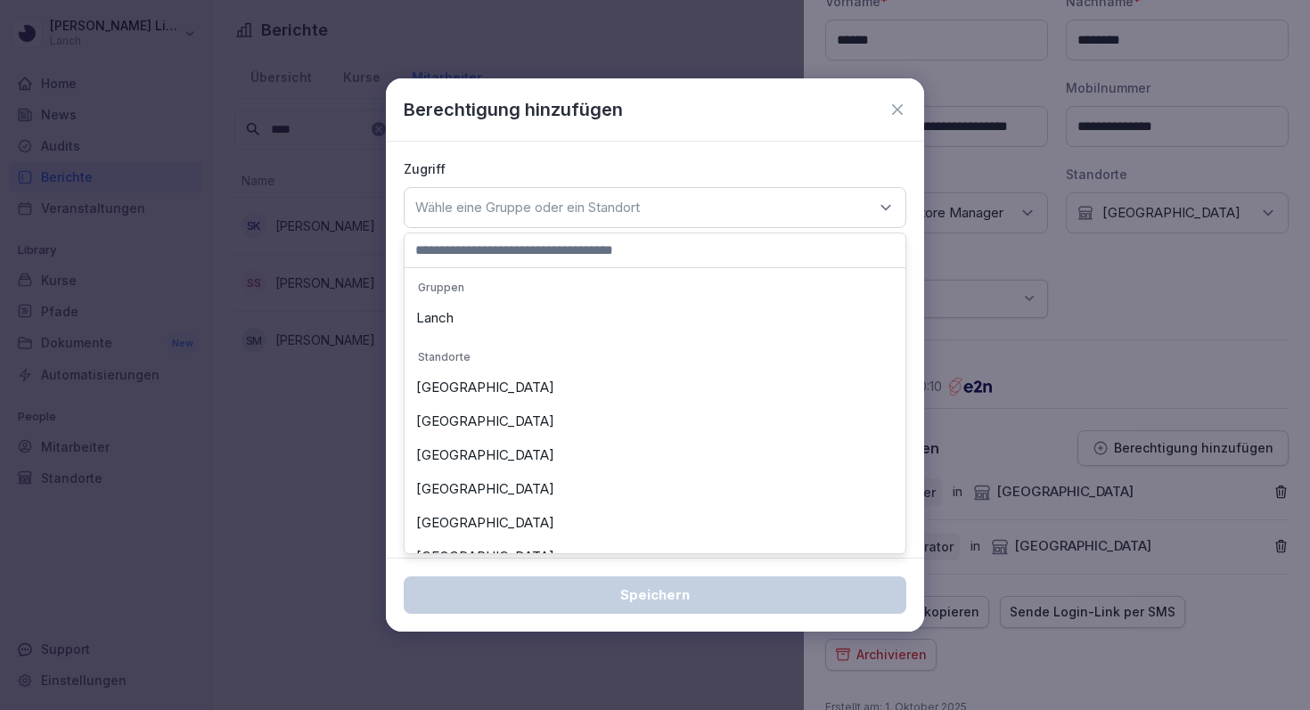
click at [529, 400] on div "[GEOGRAPHIC_DATA]" at bounding box center [655, 388] width 492 height 34
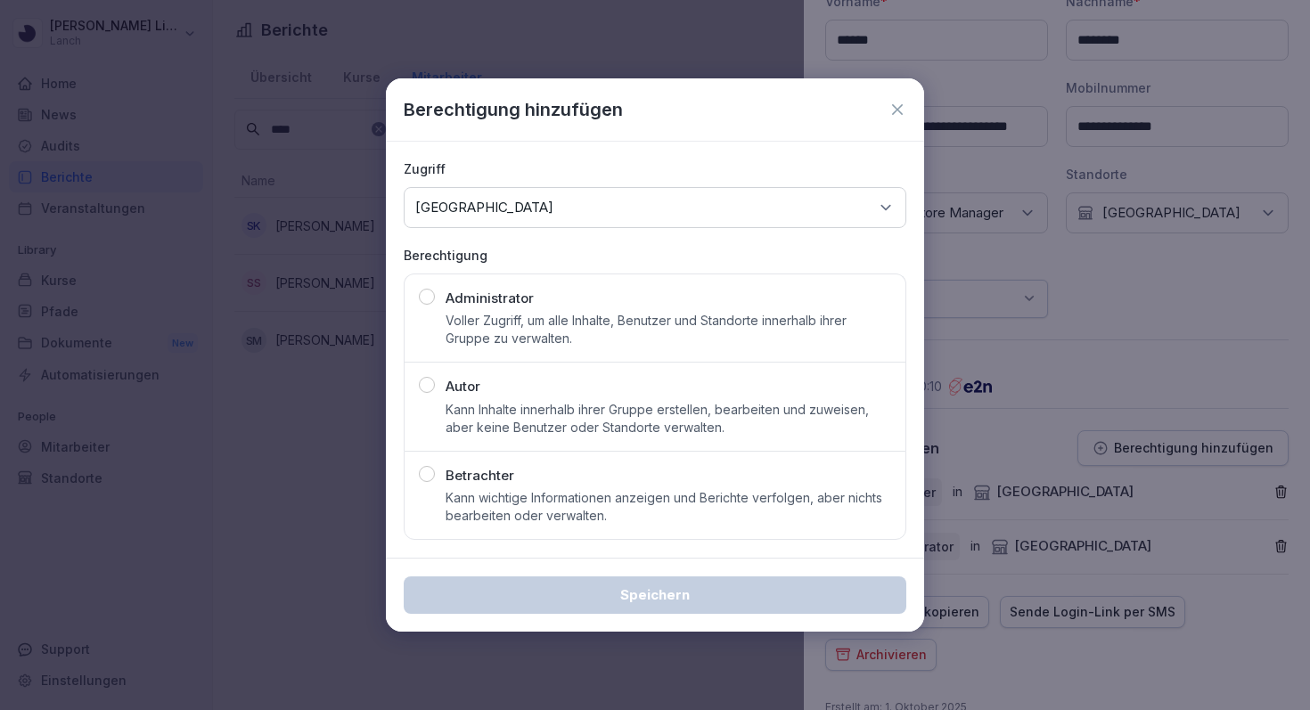
click at [557, 314] on p "Voller Zugriff, um alle Inhalte, Benutzer und Standorte innerhalb ihrer Gruppe …" at bounding box center [669, 330] width 446 height 36
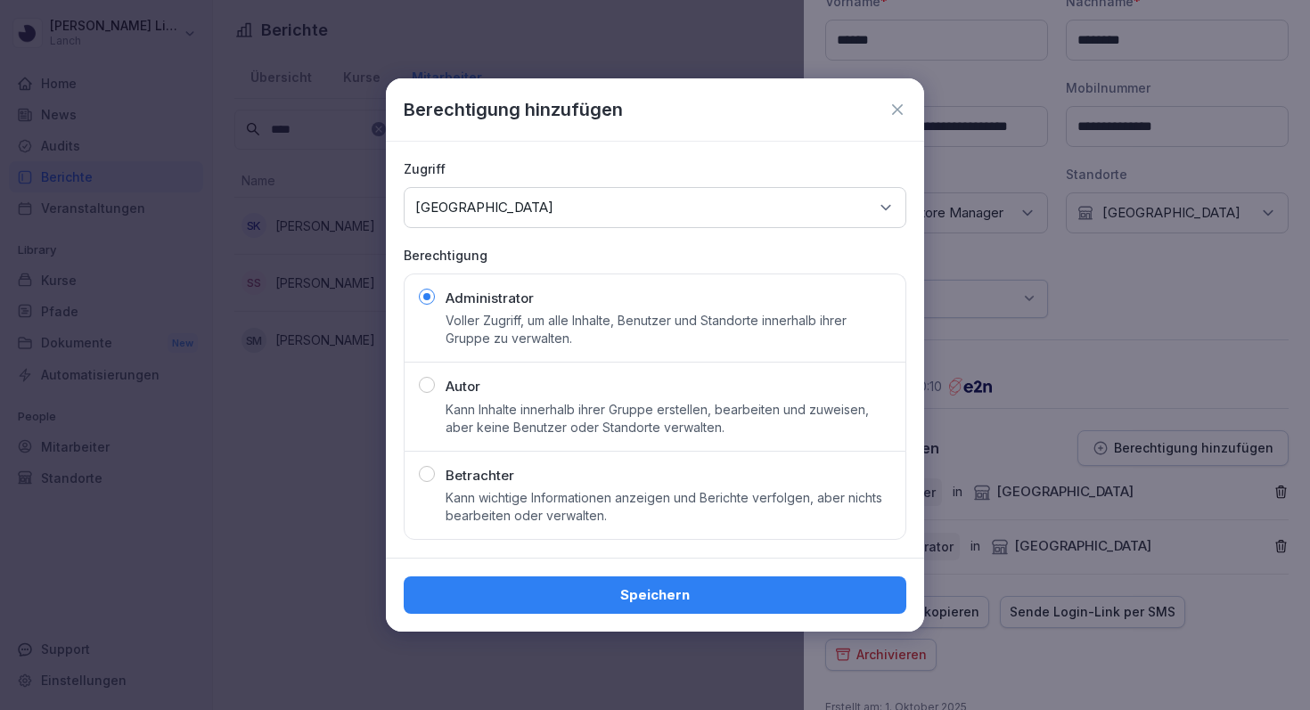
click at [577, 596] on div "Speichern" at bounding box center [655, 596] width 474 height 20
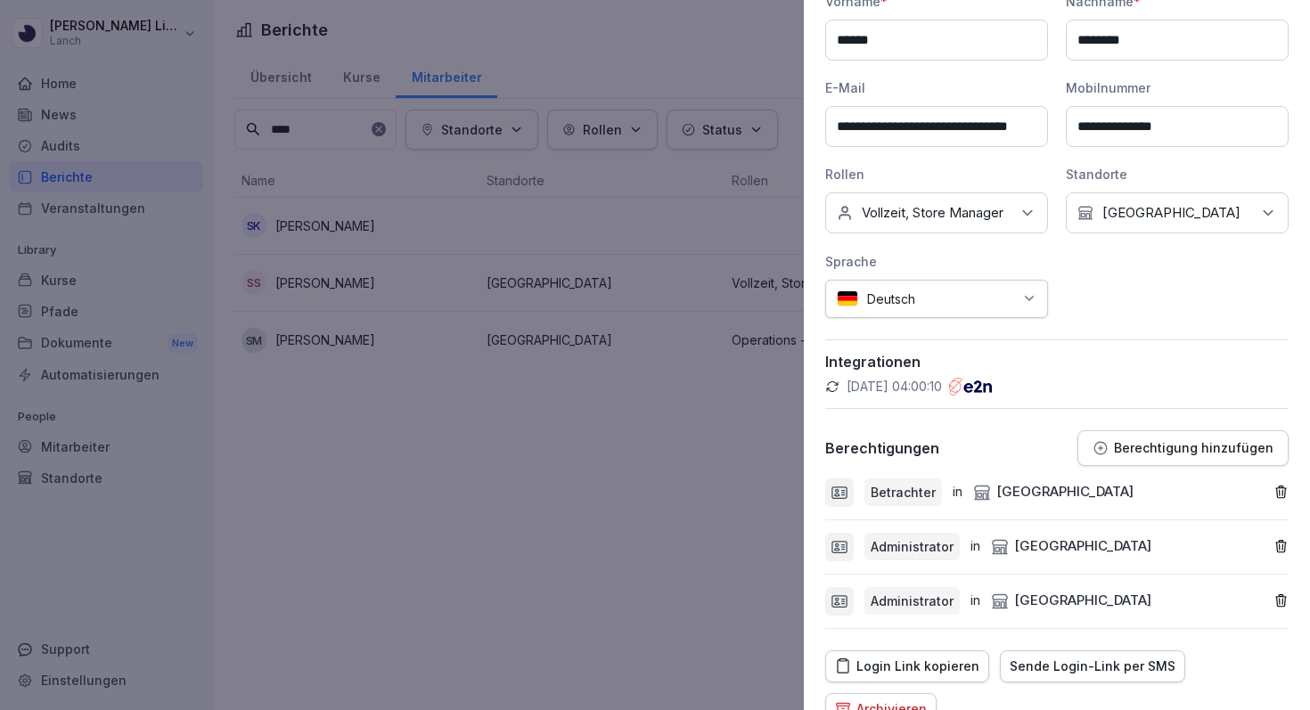
click at [423, 367] on div at bounding box center [655, 355] width 1310 height 710
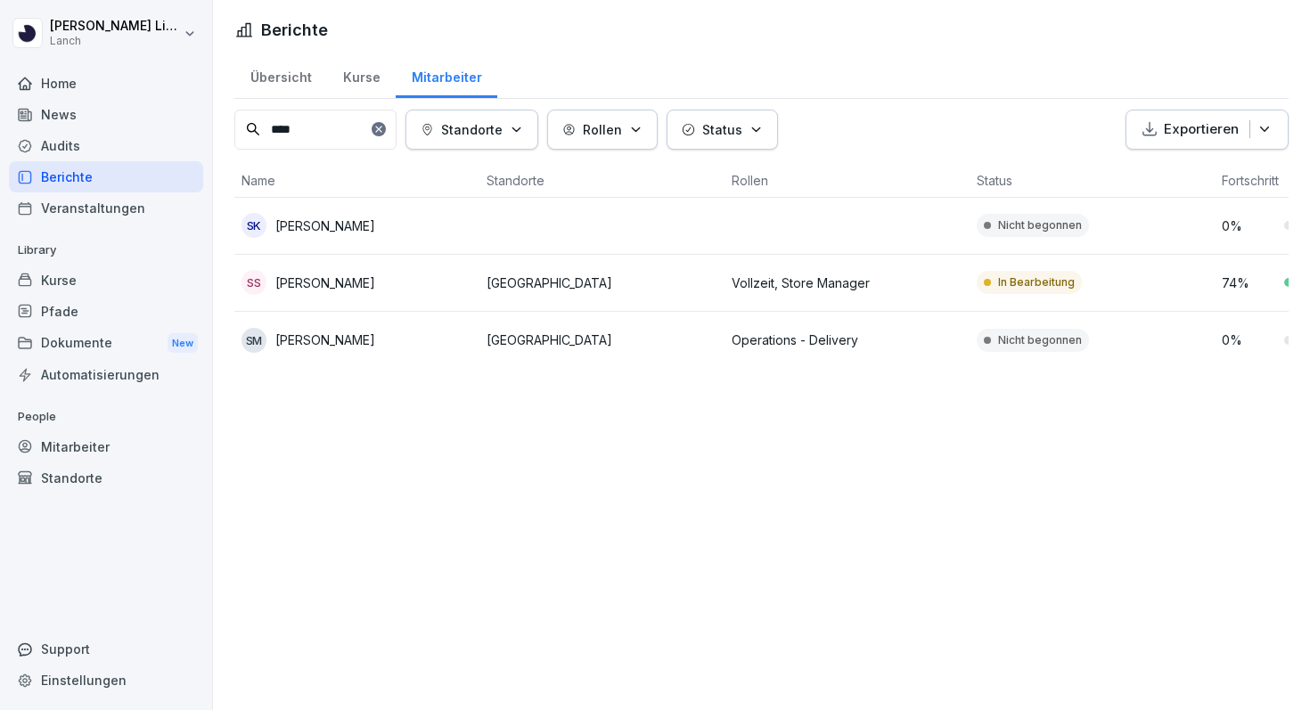
click at [118, 93] on div "Home" at bounding box center [106, 83] width 194 height 31
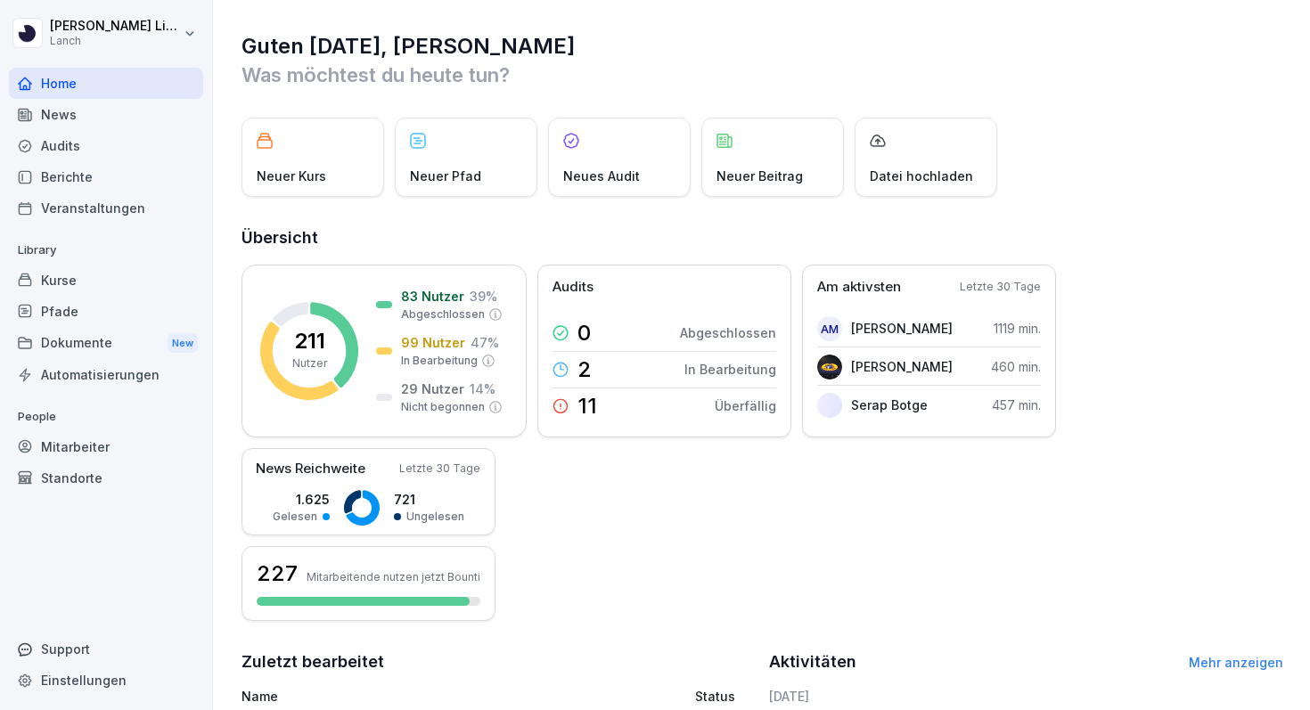
click at [72, 471] on div "Standorte" at bounding box center [106, 478] width 194 height 31
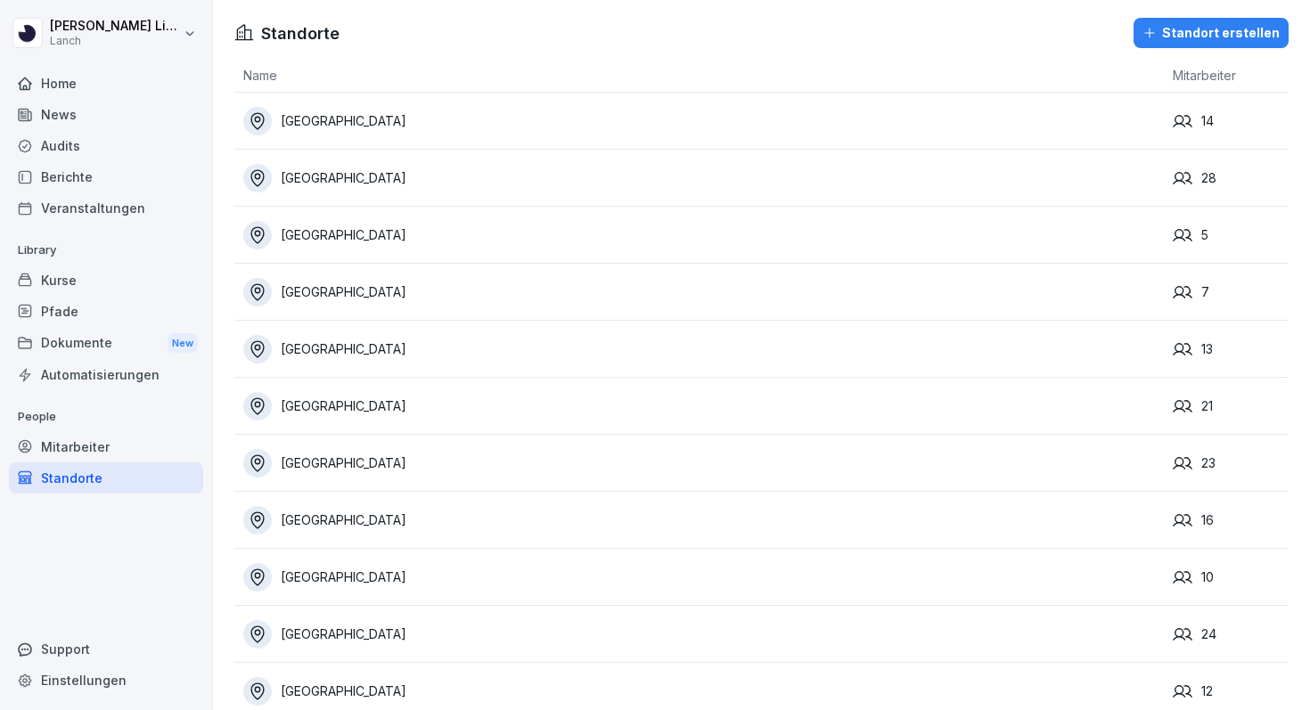
click at [63, 439] on div "Mitarbeiter" at bounding box center [106, 446] width 194 height 31
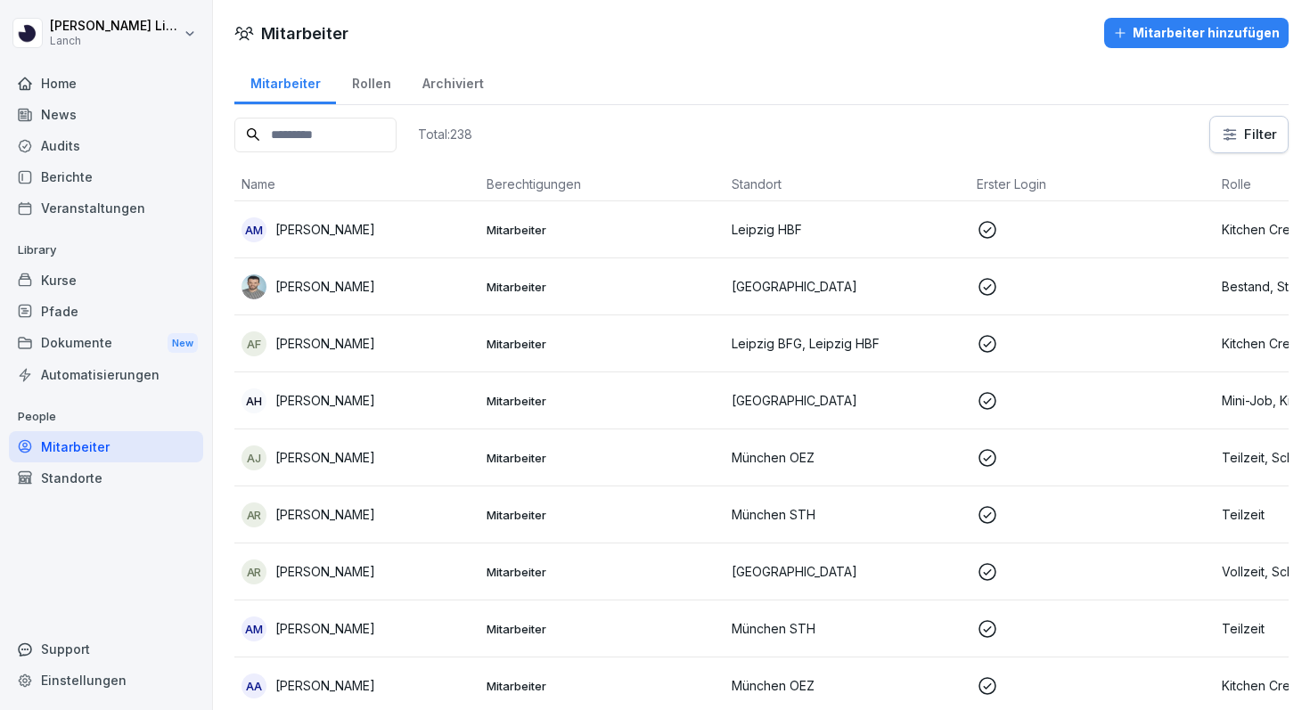
click at [308, 135] on input at bounding box center [315, 135] width 162 height 35
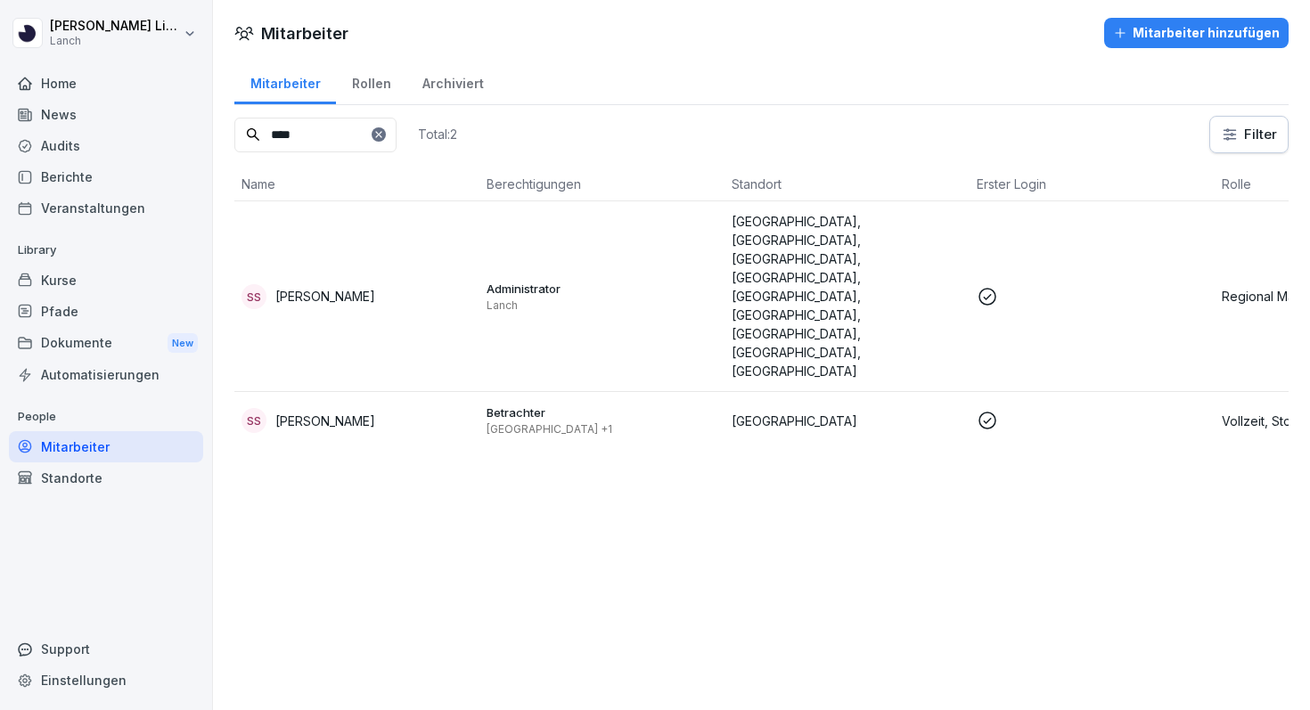
type input "****"
click at [338, 412] on p "[PERSON_NAME]" at bounding box center [325, 421] width 100 height 19
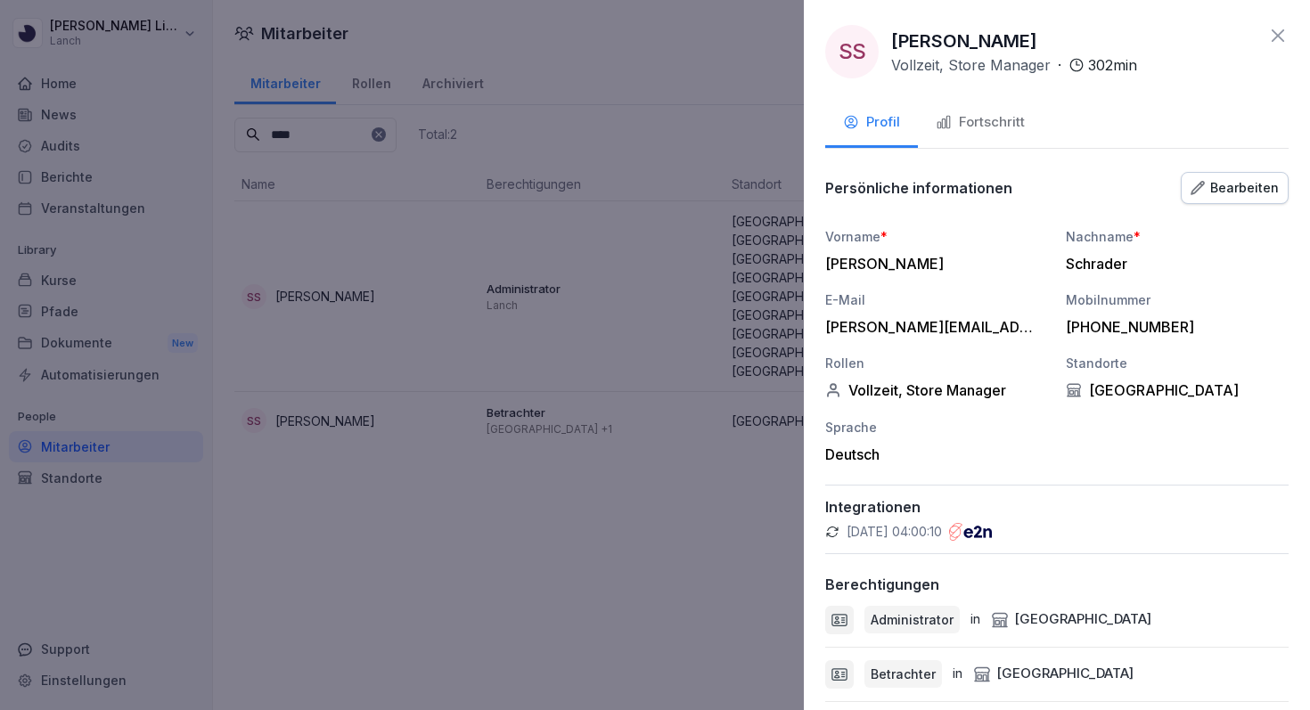
scroll to position [182, 0]
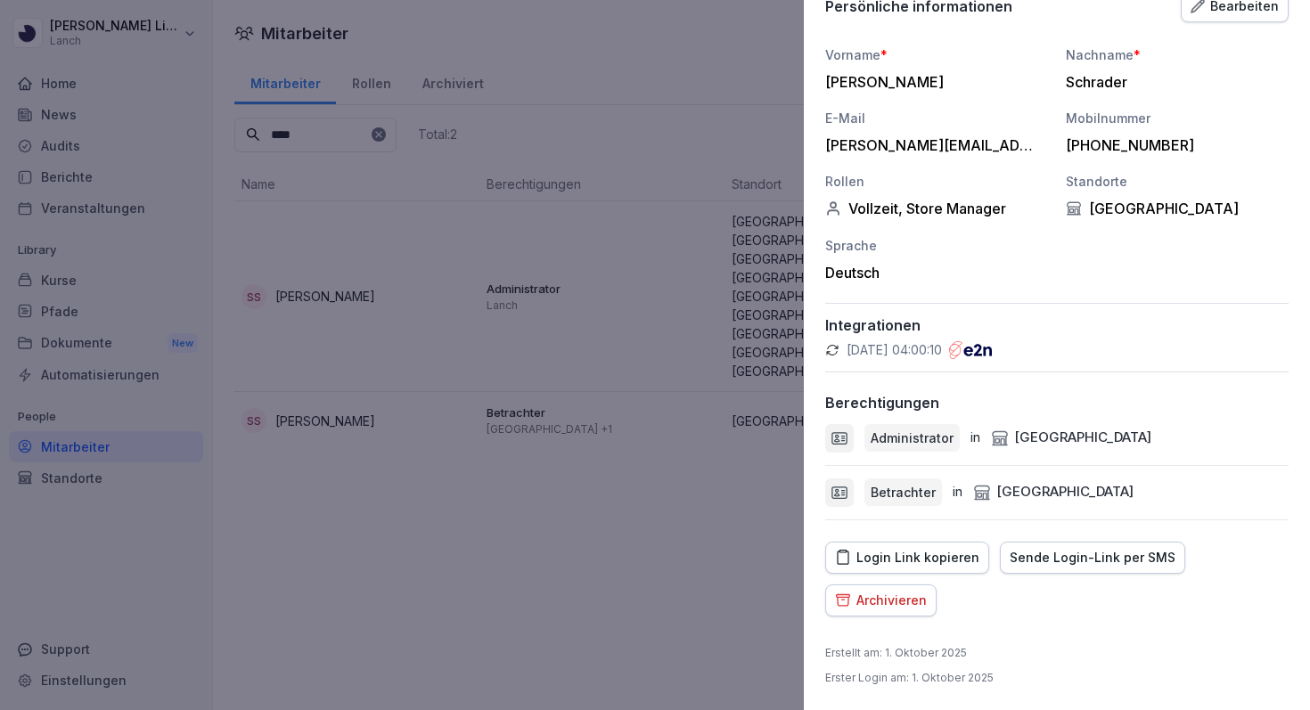
click at [964, 566] on div "Login Link kopieren" at bounding box center [907, 558] width 144 height 20
click at [1112, 550] on div "Sende Login-Link per SMS" at bounding box center [1093, 558] width 166 height 20
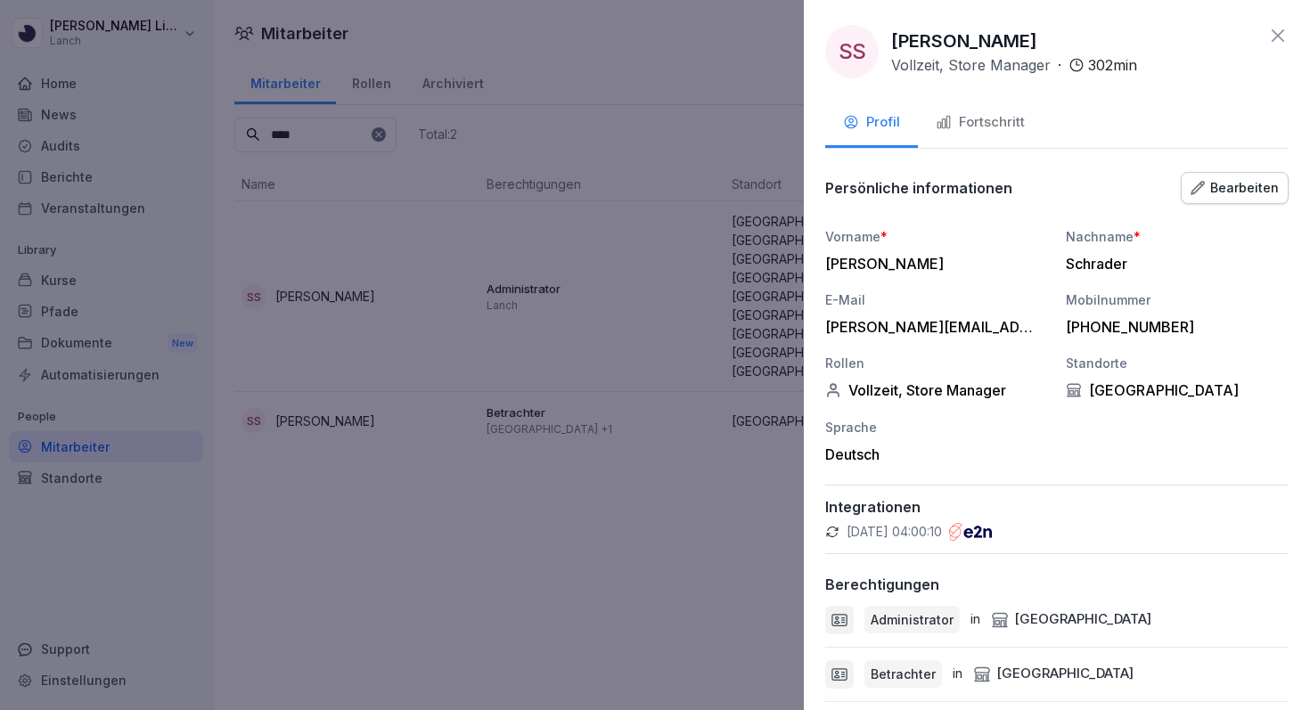
click at [1270, 39] on icon at bounding box center [1278, 35] width 21 height 21
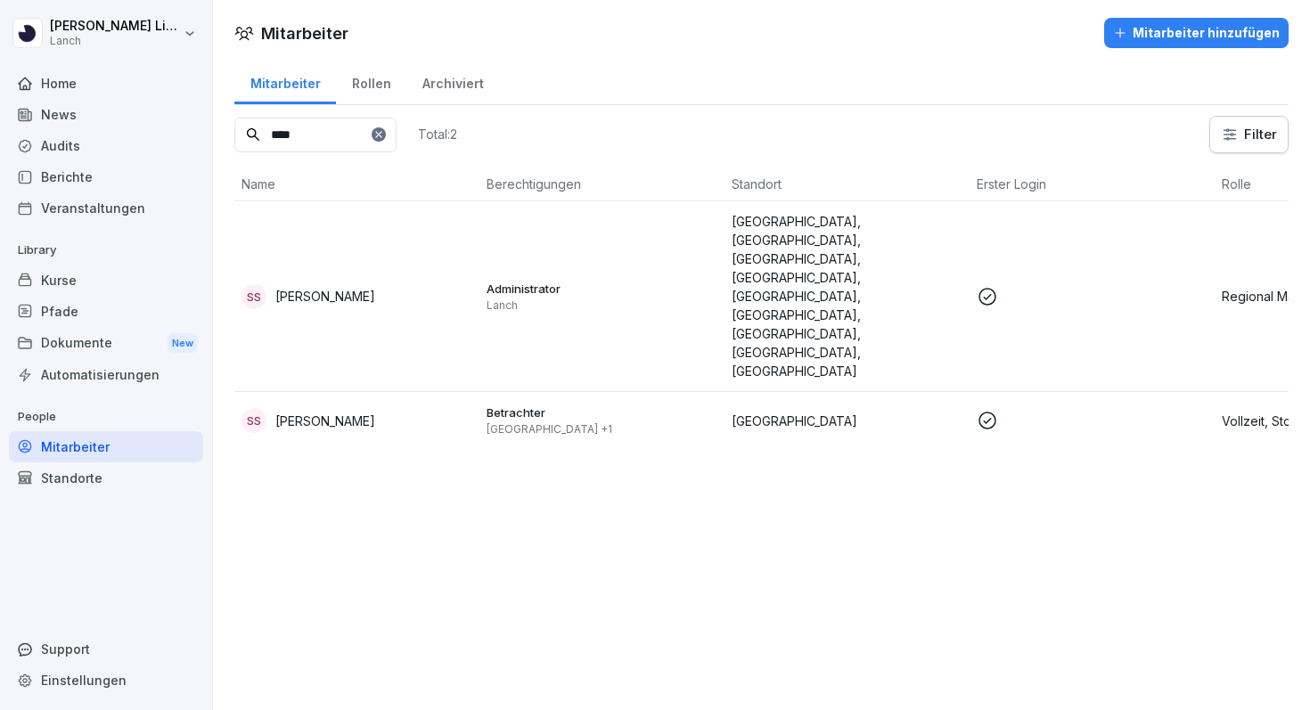
click at [109, 159] on div "Audits" at bounding box center [106, 145] width 194 height 31
click at [103, 176] on div "Berichte" at bounding box center [106, 176] width 194 height 31
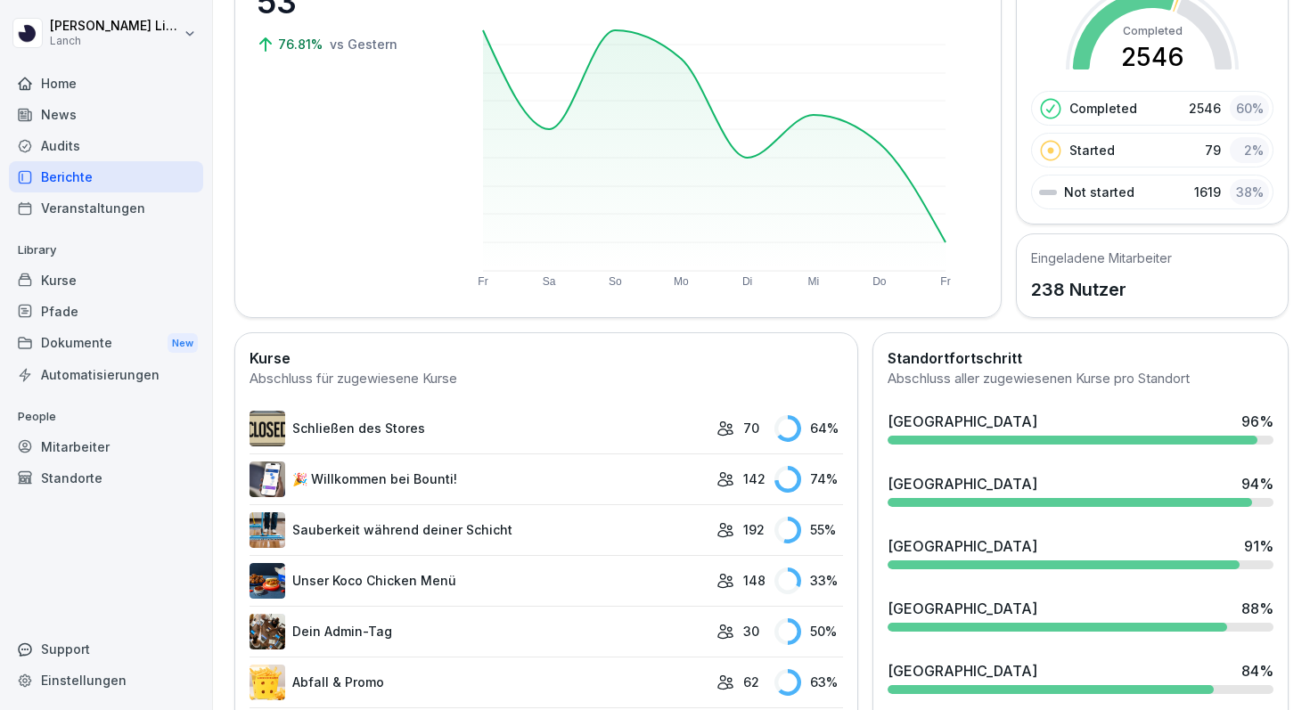
scroll to position [186, 0]
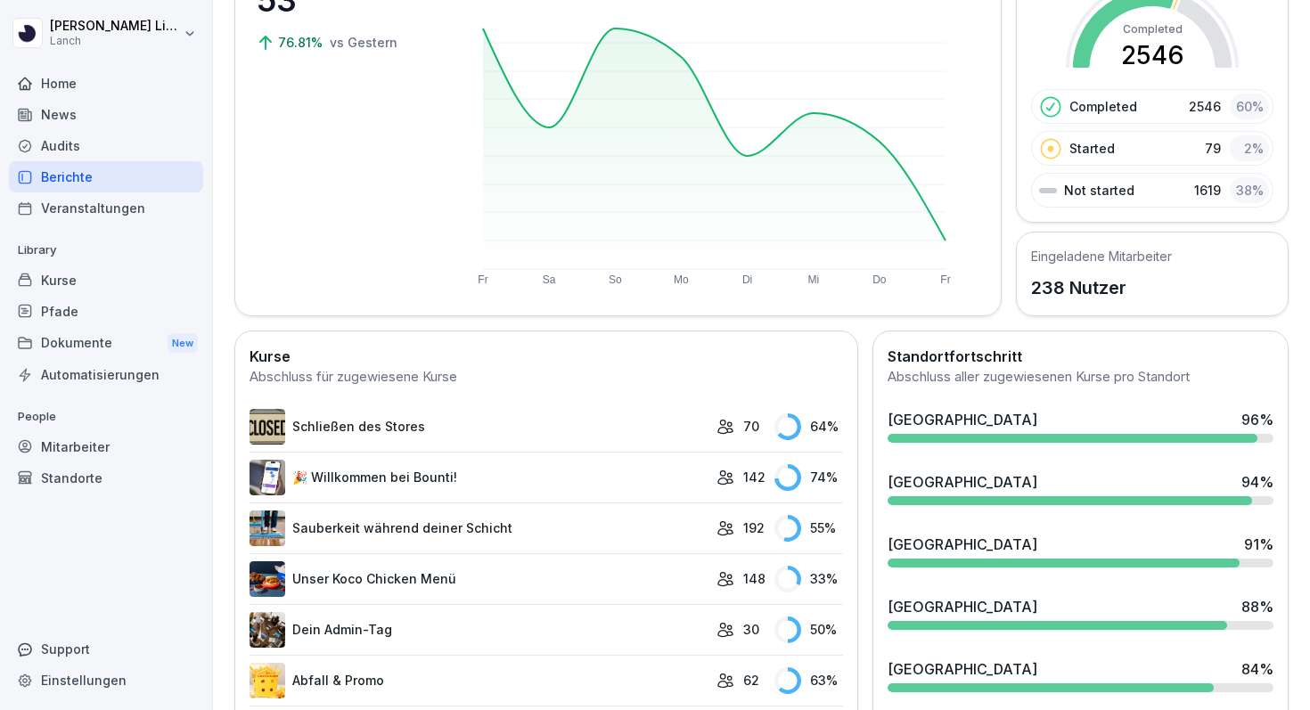
click at [908, 439] on div at bounding box center [1072, 438] width 369 height 9
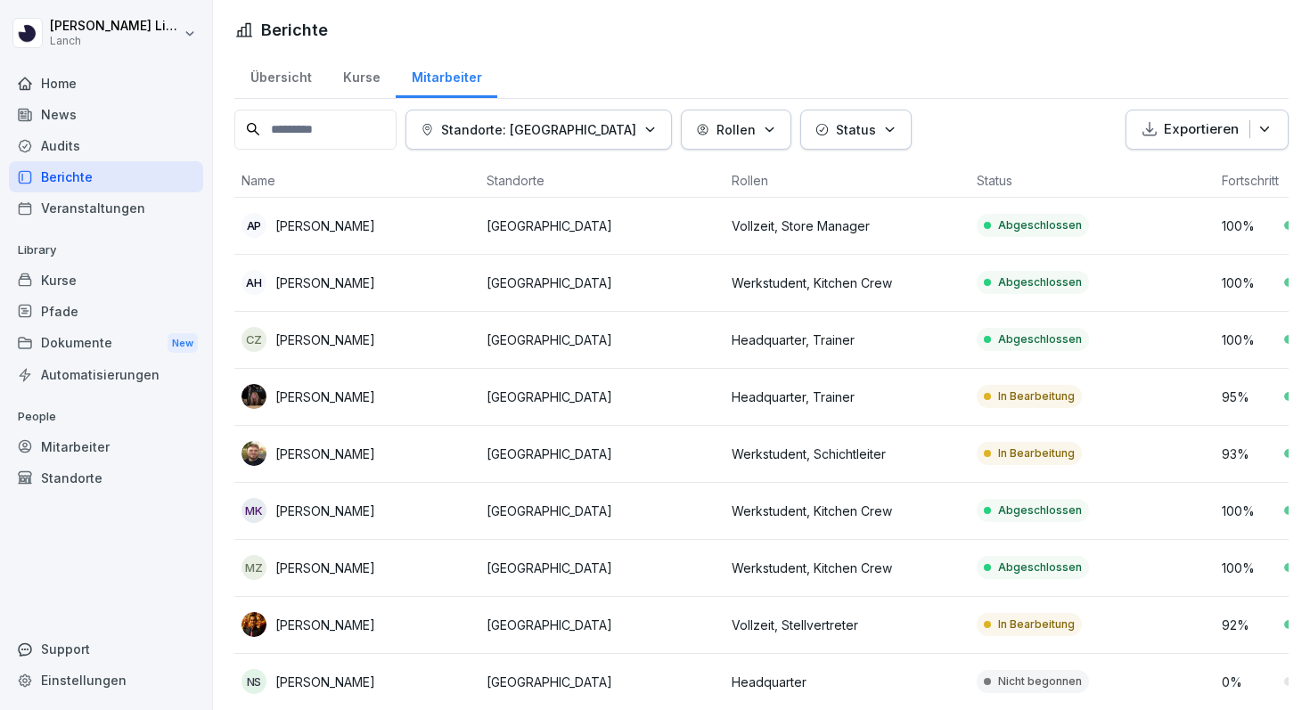
click at [291, 236] on div "AP [PERSON_NAME]" at bounding box center [357, 225] width 231 height 25
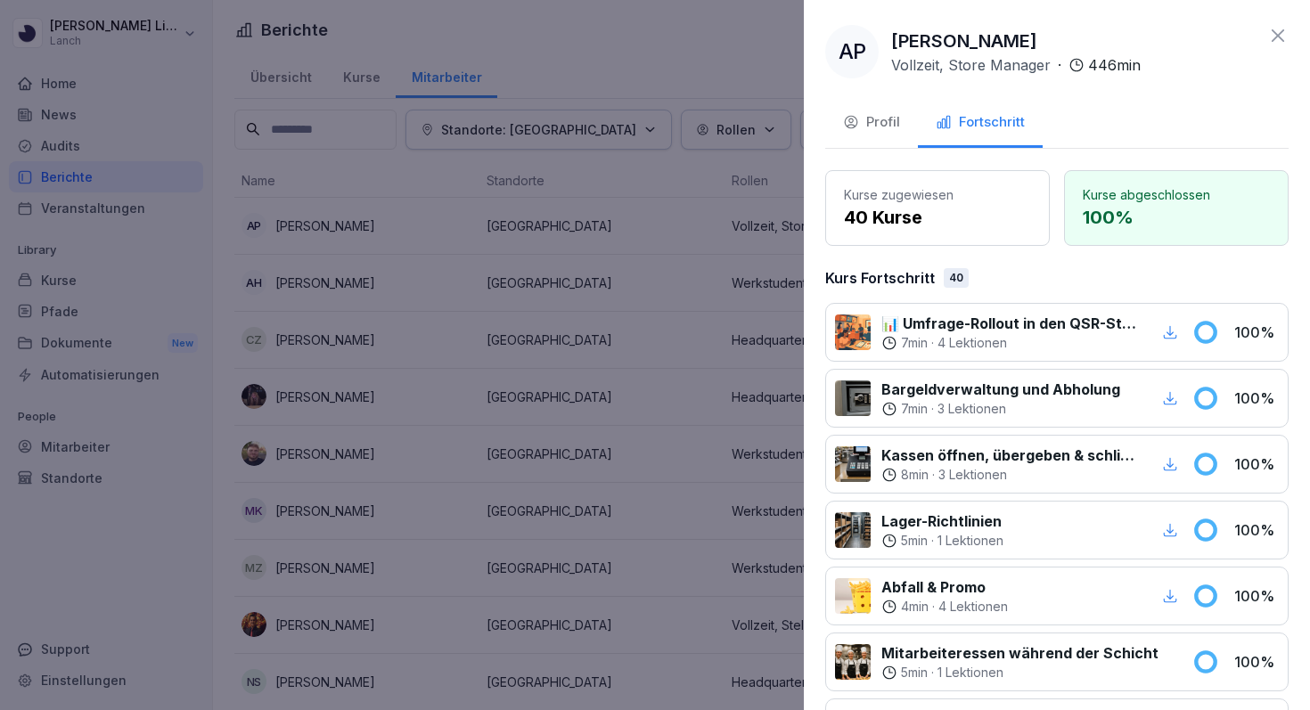
click at [1280, 36] on icon at bounding box center [1278, 35] width 21 height 21
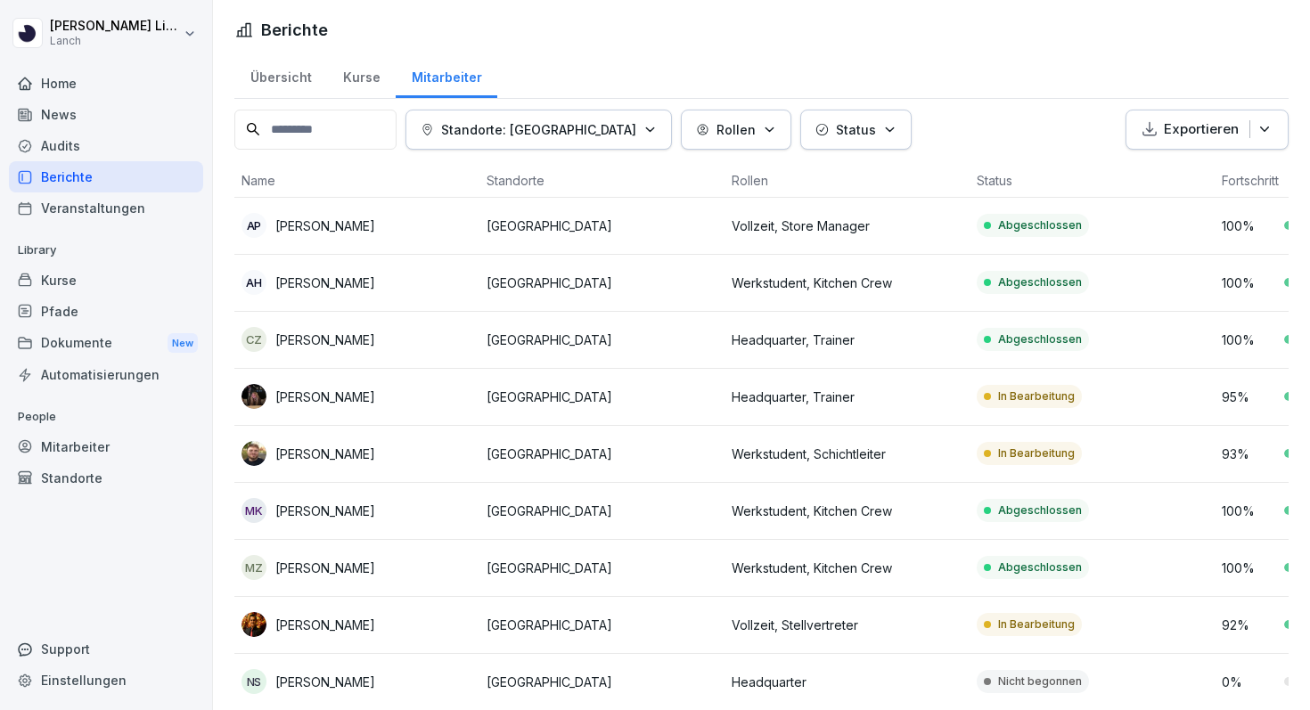
click at [275, 81] on div "Übersicht" at bounding box center [280, 75] width 93 height 45
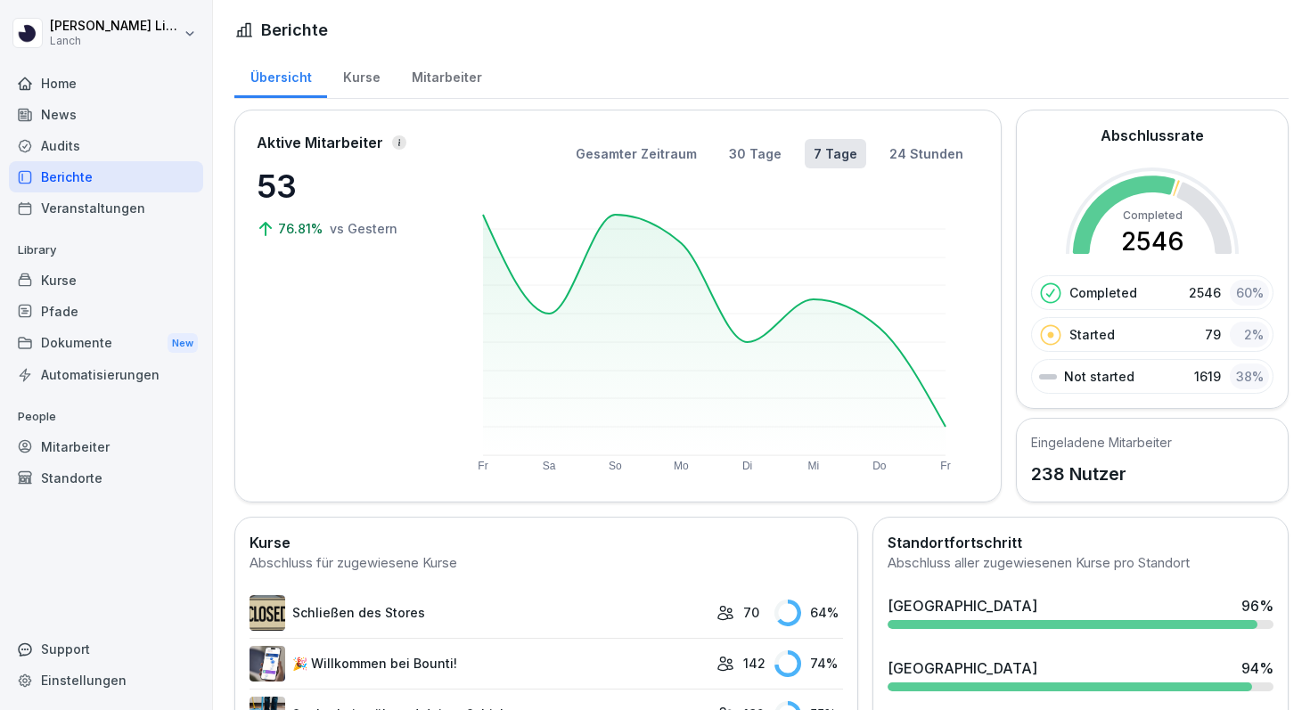
click at [430, 76] on div "Mitarbeiter" at bounding box center [447, 75] width 102 height 45
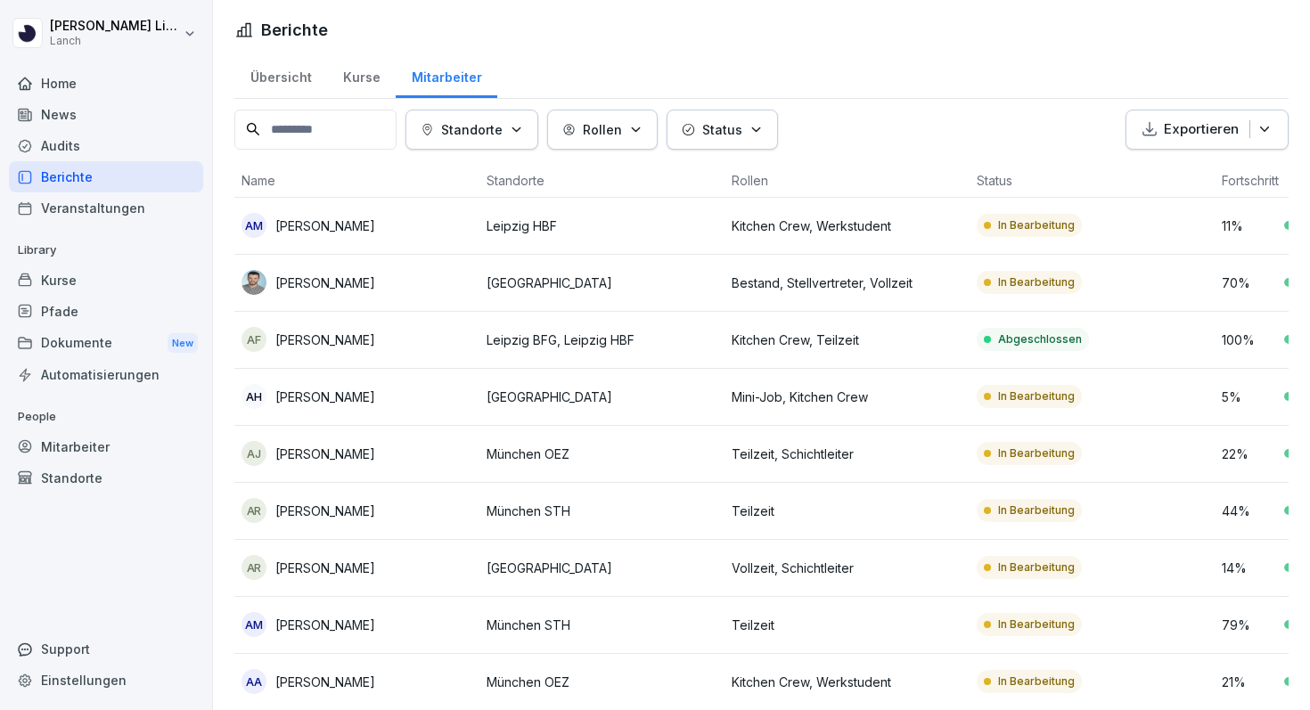
click at [88, 156] on div "Audits" at bounding box center [106, 145] width 194 height 31
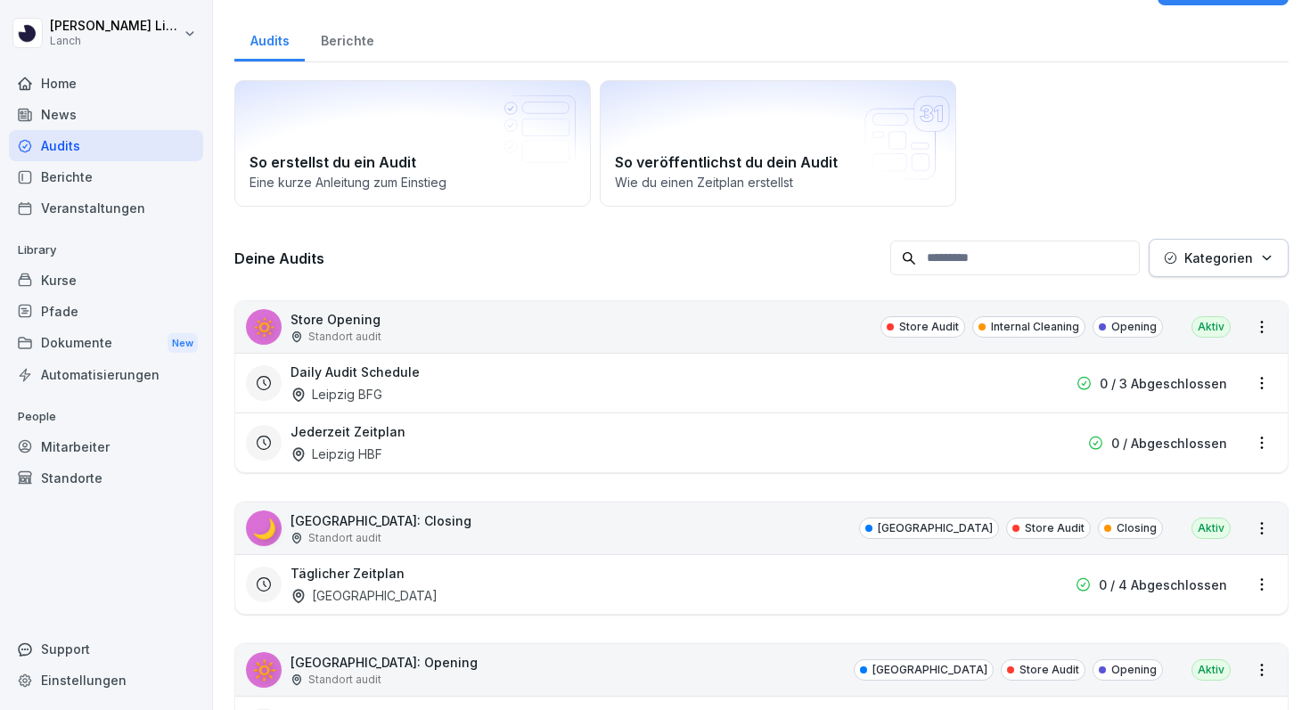
scroll to position [48, 0]
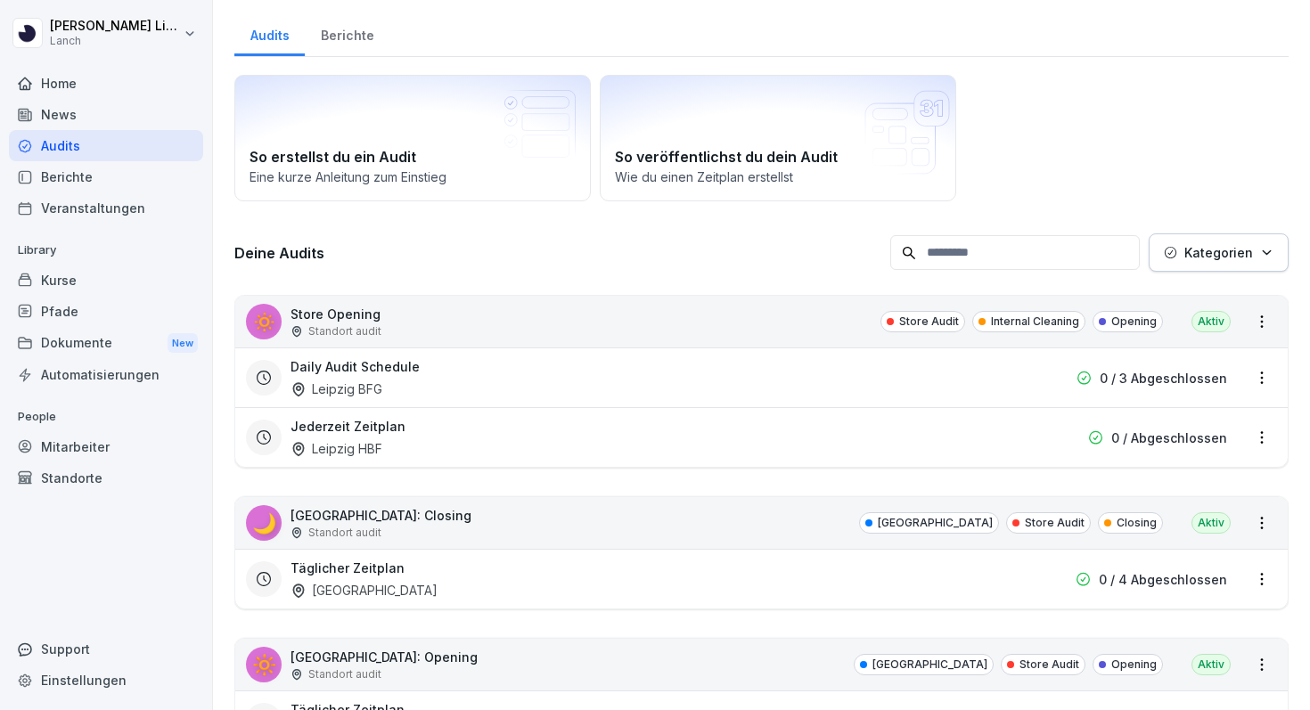
click at [317, 324] on p "Standort audit" at bounding box center [344, 332] width 73 height 16
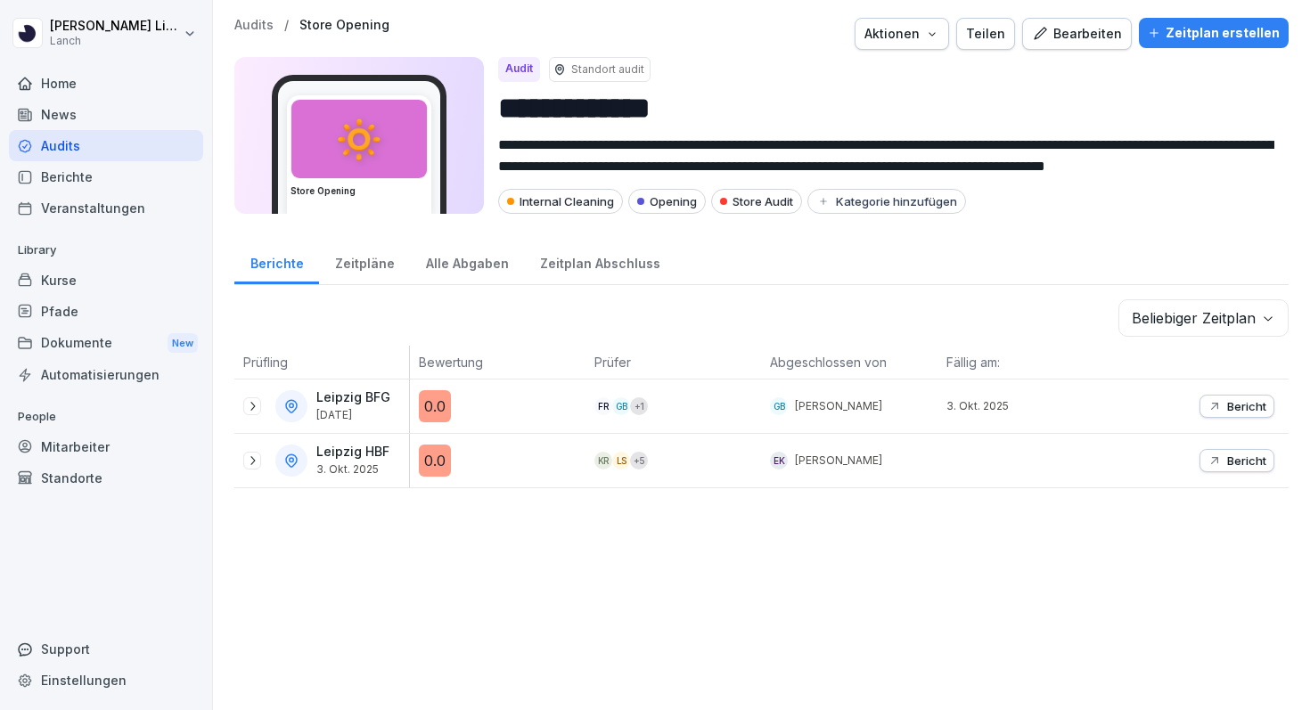
click at [251, 405] on icon at bounding box center [252, 406] width 14 height 14
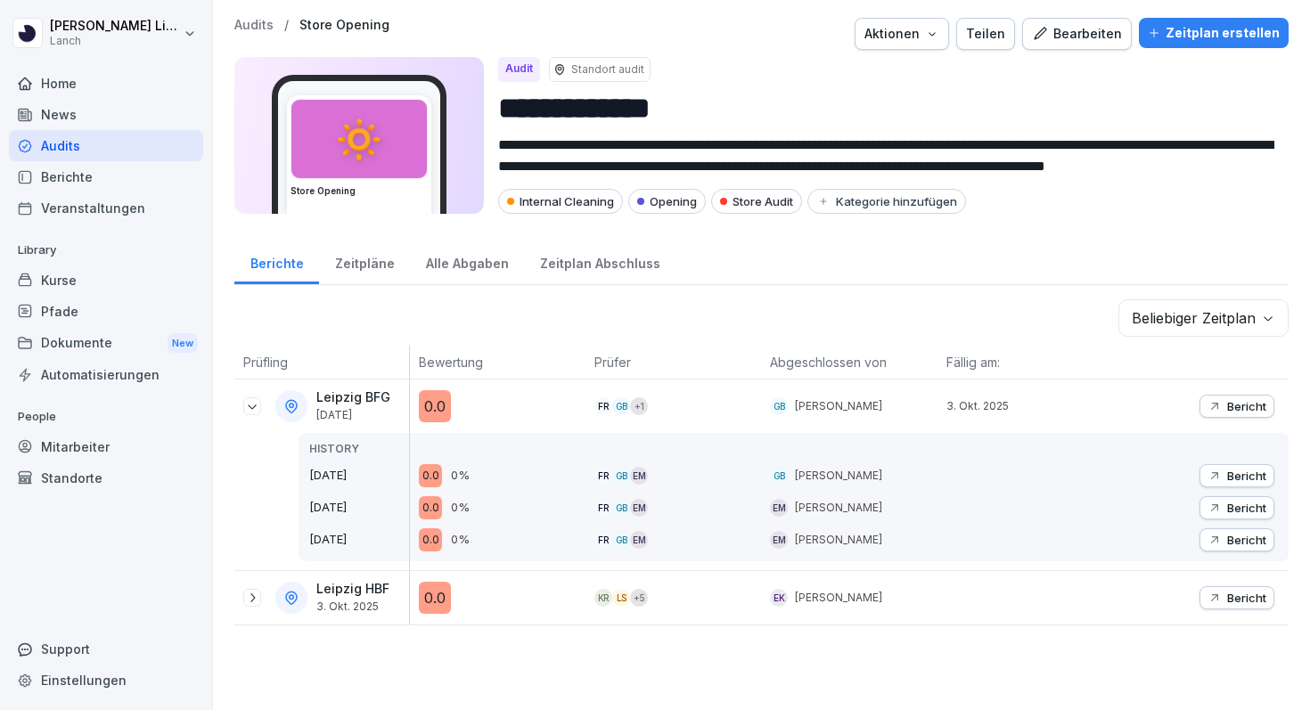
click at [250, 406] on icon at bounding box center [252, 407] width 9 height 4
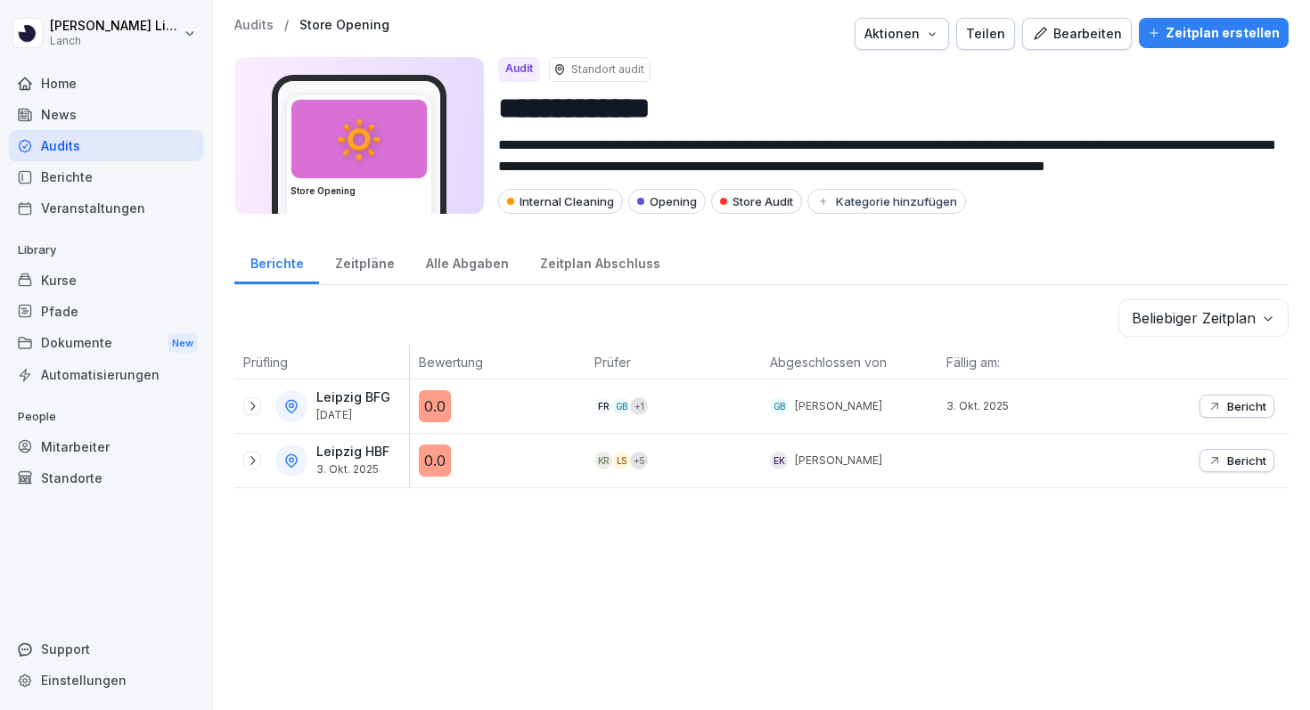
click at [96, 141] on div "Audits" at bounding box center [106, 145] width 194 height 31
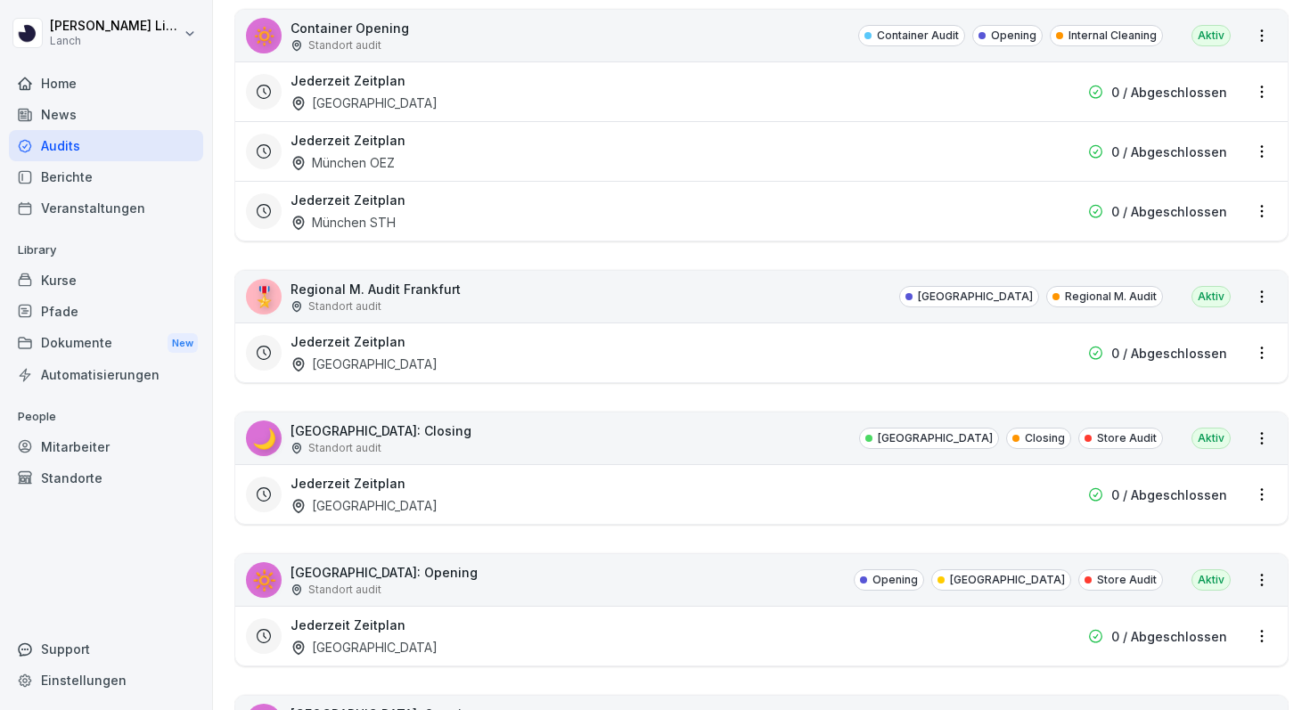
scroll to position [1286, 0]
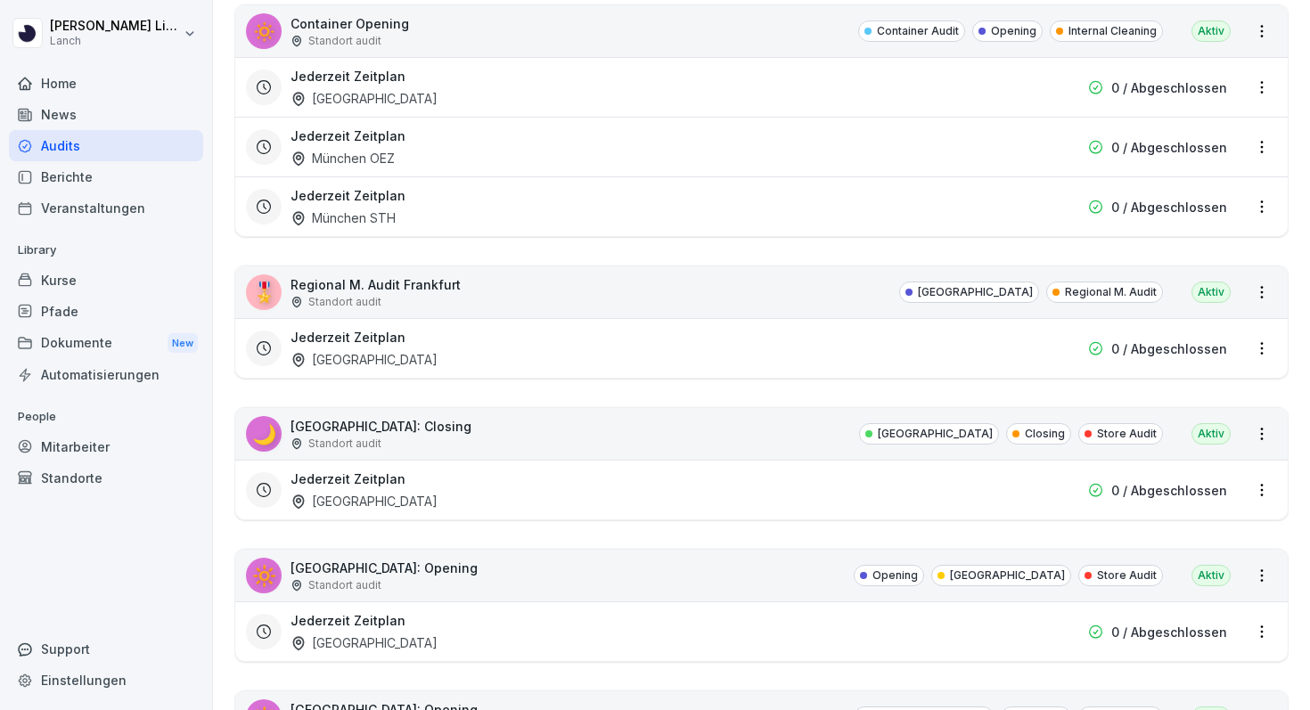
click at [400, 441] on div "Standort audit" at bounding box center [381, 444] width 181 height 16
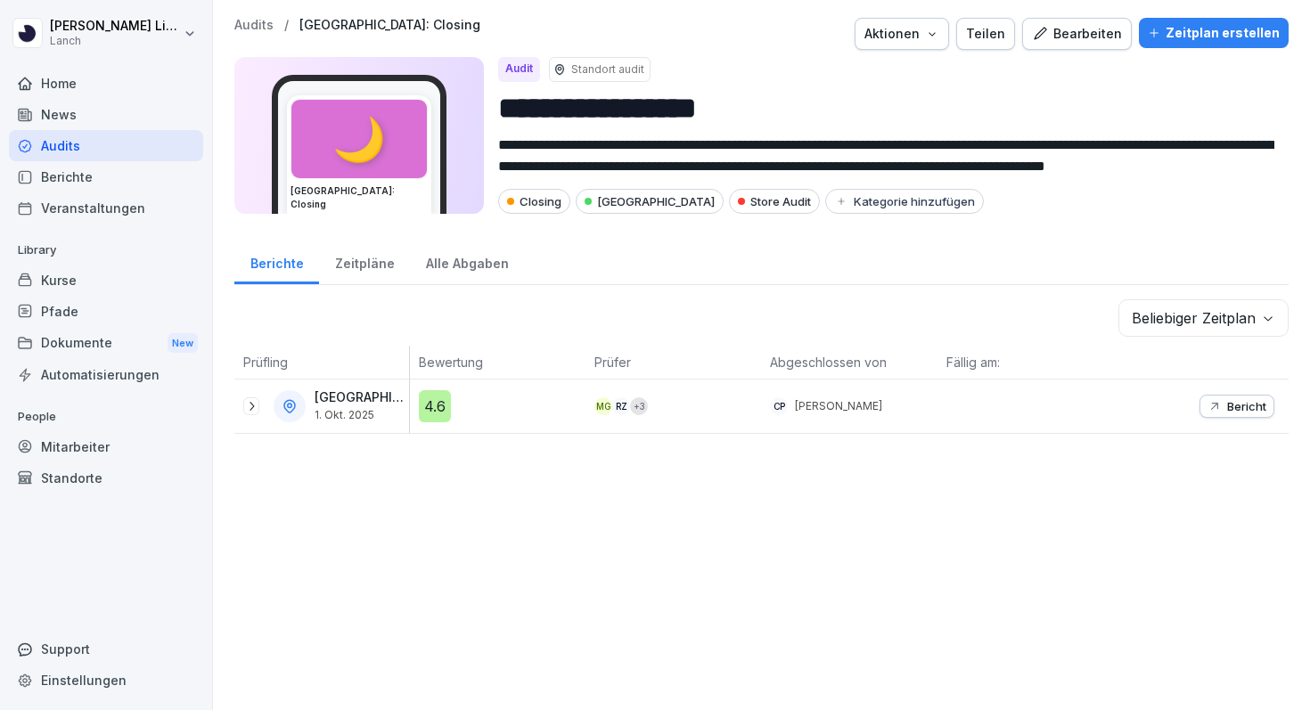
click at [266, 406] on div "Dortmund [DATE]" at bounding box center [326, 406] width 166 height 32
click at [256, 406] on icon at bounding box center [251, 406] width 14 height 14
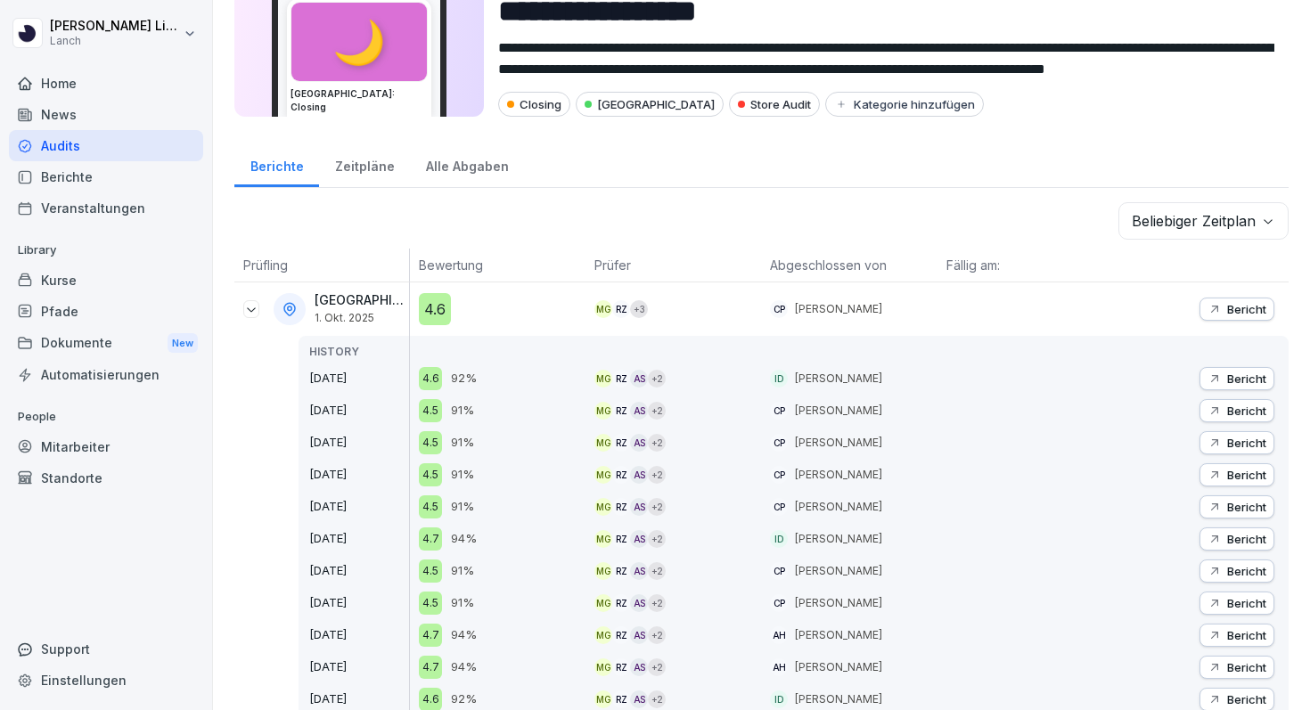
scroll to position [98, 0]
click at [1252, 376] on p "Bericht" at bounding box center [1246, 378] width 39 height 14
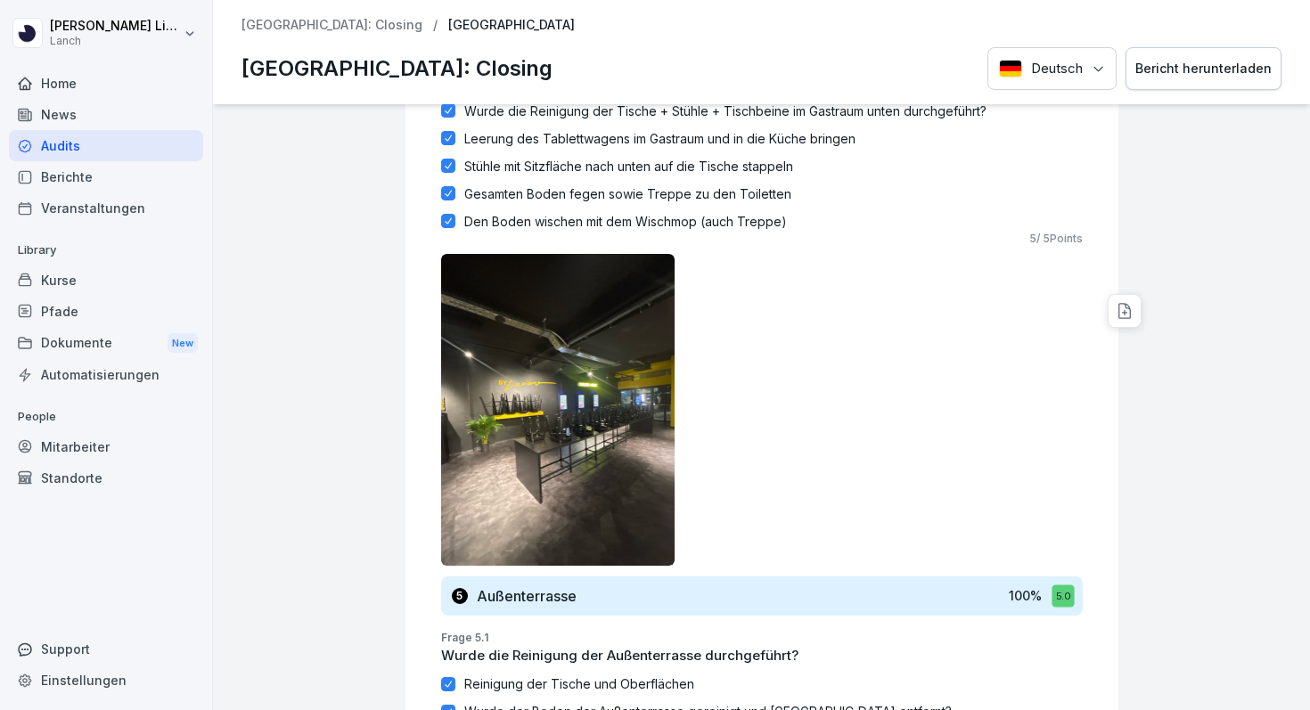
scroll to position [4670, 0]
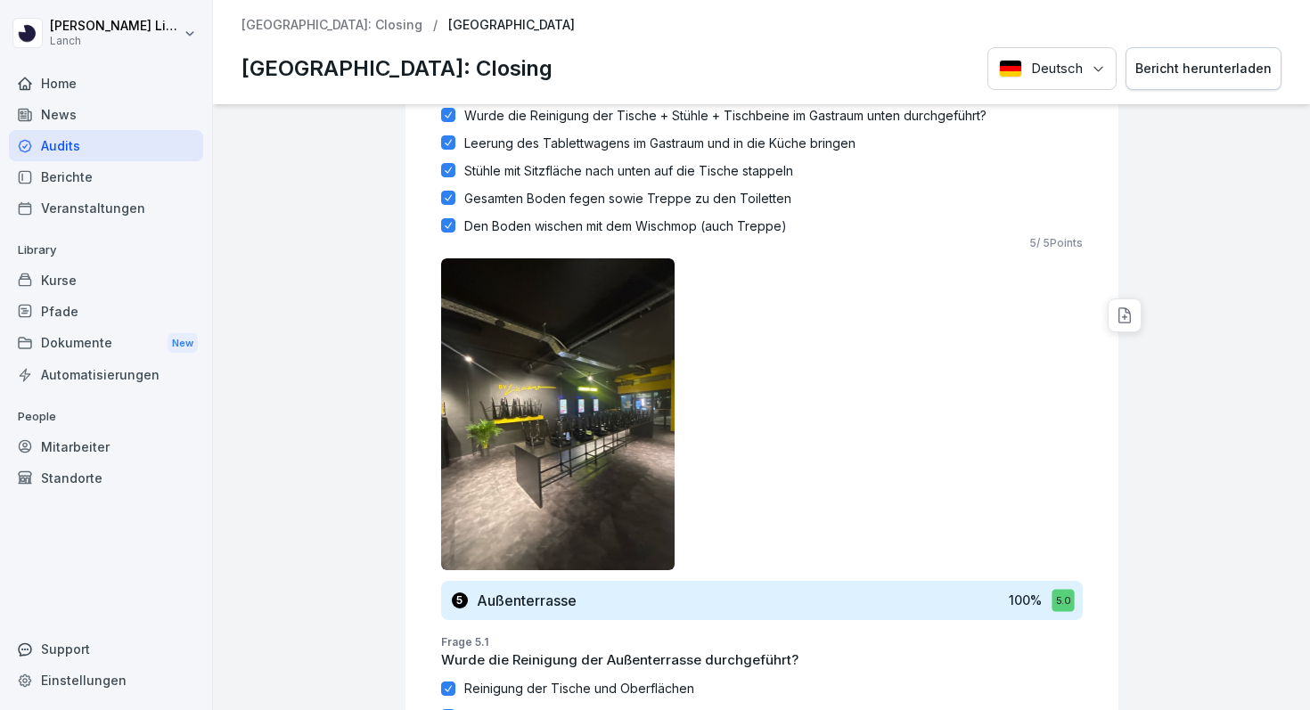
click at [100, 122] on div "News" at bounding box center [106, 114] width 194 height 31
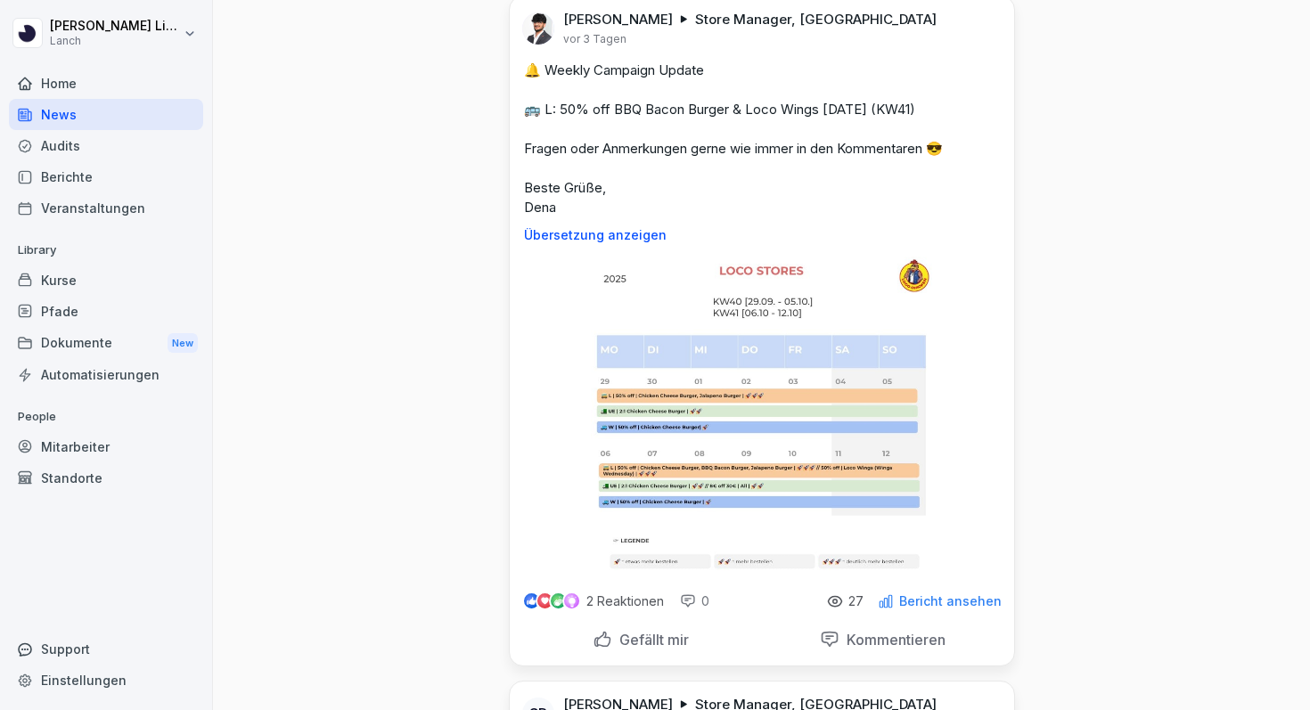
scroll to position [3426, 0]
